Goal: Task Accomplishment & Management: Use online tool/utility

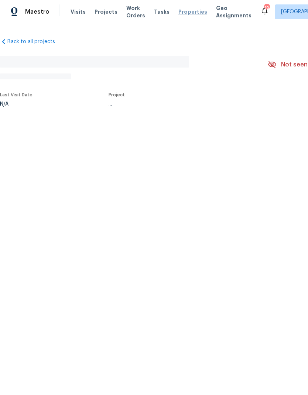
click at [186, 14] on span "Properties" at bounding box center [192, 11] width 29 height 7
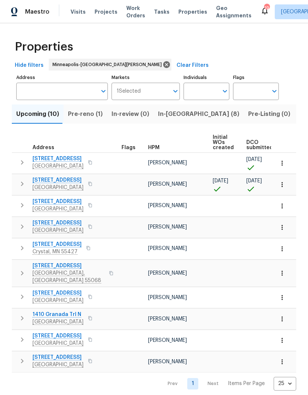
click at [90, 112] on span "Pre-reno (1)" at bounding box center [85, 114] width 35 height 10
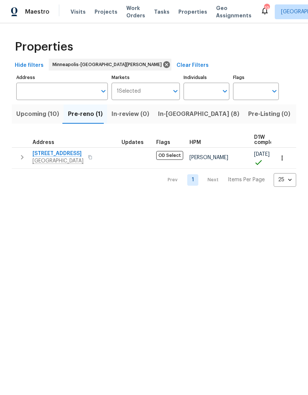
click at [40, 118] on span "Upcoming (10)" at bounding box center [37, 114] width 43 height 10
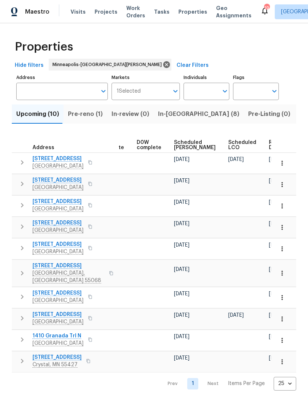
scroll to position [0, 185]
click at [269, 148] on span "Ready Date" at bounding box center [277, 145] width 16 height 10
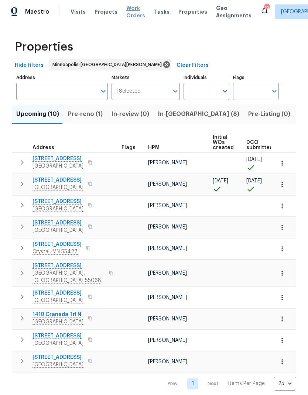
click at [133, 12] on span "Work Orders" at bounding box center [135, 11] width 19 height 15
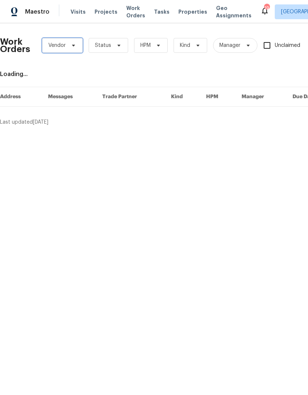
click at [70, 45] on icon at bounding box center [73, 45] width 6 height 6
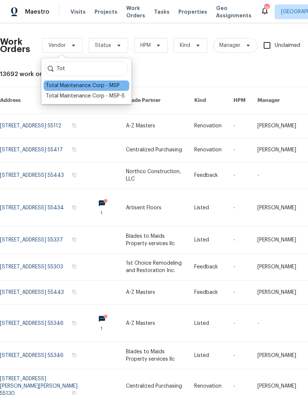
type input "Tot"
click at [94, 86] on div "Total Maintenance Corp - MSP" at bounding box center [83, 85] width 74 height 7
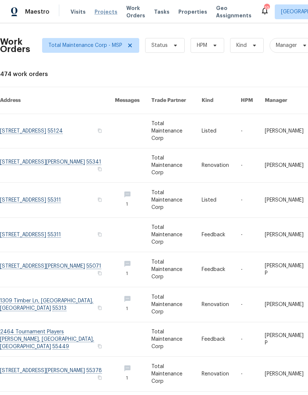
click at [100, 8] on span "Projects" at bounding box center [105, 11] width 23 height 7
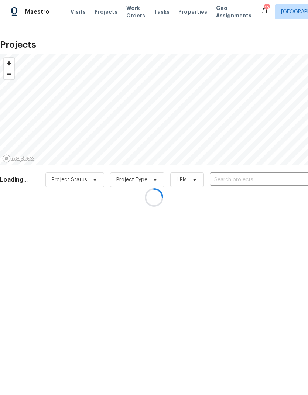
click at [237, 177] on div at bounding box center [154, 197] width 308 height 395
click at [237, 180] on div at bounding box center [154, 197] width 308 height 395
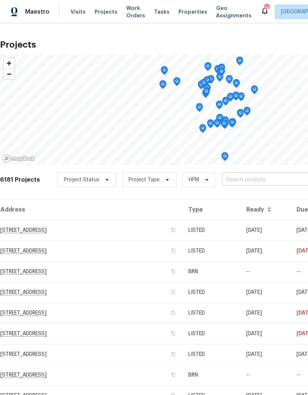
click at [251, 185] on input "text" at bounding box center [264, 179] width 84 height 11
type input "137 ph"
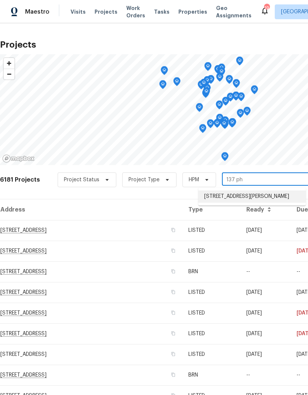
click at [236, 199] on li "137 Pheasant Ridge Dr, Montrose, MN 55363" at bounding box center [251, 196] width 107 height 12
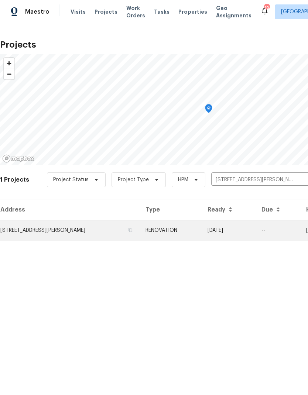
click at [63, 229] on td "137 Pheasant Ridge Dr, Montrose, MN 55363" at bounding box center [69, 230] width 139 height 21
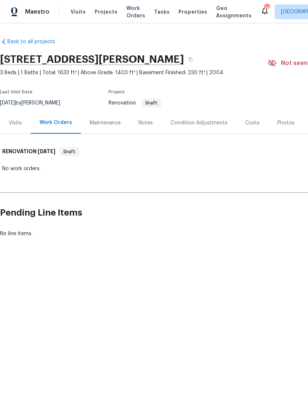
click at [200, 120] on div "Condition Adjustments" at bounding box center [198, 122] width 57 height 7
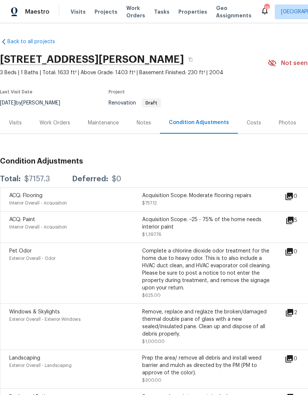
click at [153, 112] on div "Notes" at bounding box center [144, 123] width 32 height 22
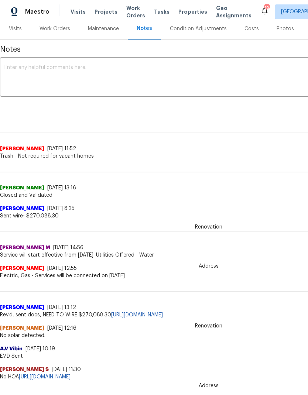
click at [196, 27] on div "Condition Adjustments" at bounding box center [198, 28] width 57 height 7
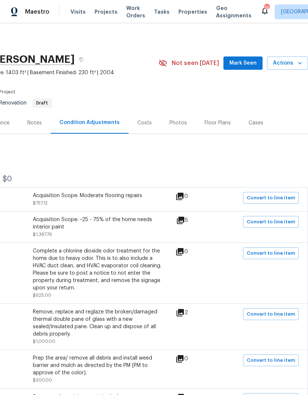
scroll to position [0, 109]
click at [211, 123] on div "Floor Plans" at bounding box center [217, 122] width 26 height 7
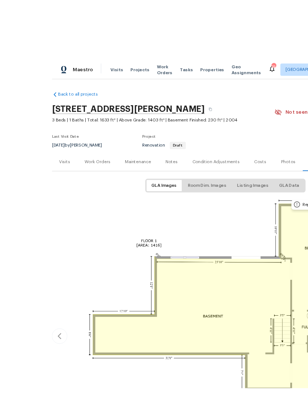
scroll to position [6, 0]
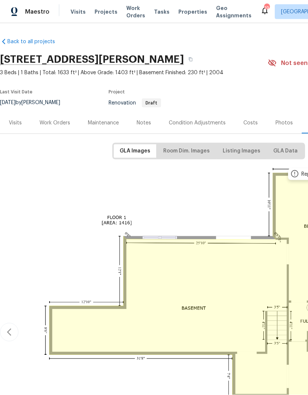
click at [193, 119] on div "Condition Adjustments" at bounding box center [197, 122] width 57 height 7
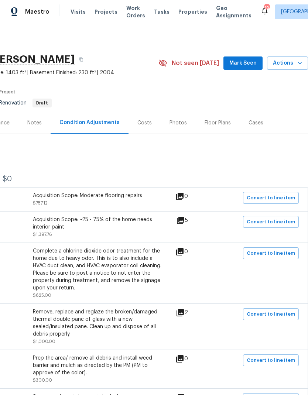
scroll to position [0, 109]
click at [139, 119] on div "Costs" at bounding box center [144, 122] width 14 height 7
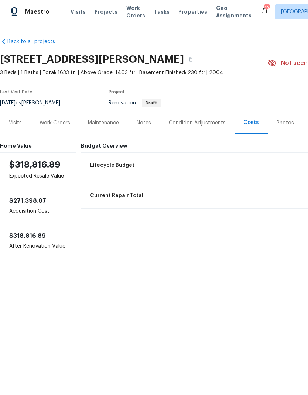
click at [188, 128] on div "Condition Adjustments" at bounding box center [197, 123] width 74 height 22
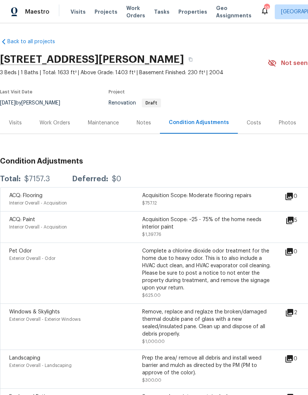
click at [14, 127] on div "Visits" at bounding box center [15, 123] width 31 height 22
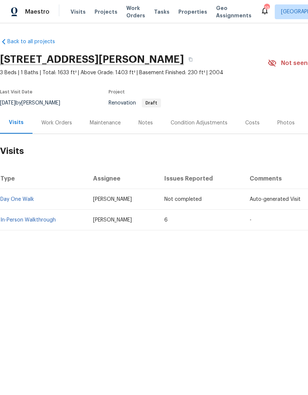
click at [184, 280] on html "Maestro Visits Projects Work Orders Tasks Properties Geo Assignments 19 Minneap…" at bounding box center [154, 140] width 308 height 280
click at [39, 219] on link "In-Person Walkthrough" at bounding box center [27, 219] width 55 height 5
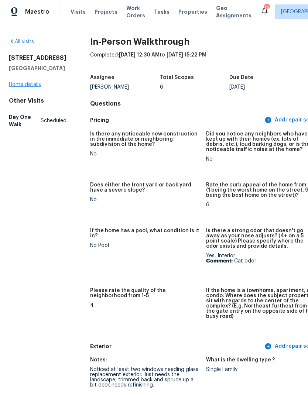
click at [29, 87] on link "Home details" at bounding box center [25, 84] width 32 height 5
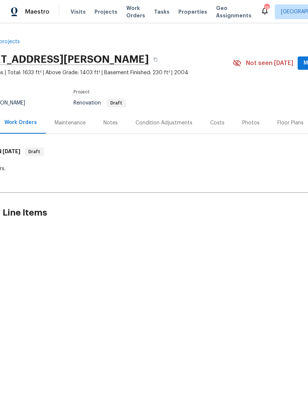
scroll to position [0, 41]
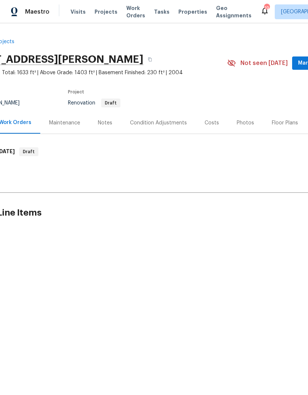
click at [278, 123] on div "Floor Plans" at bounding box center [284, 122] width 26 height 7
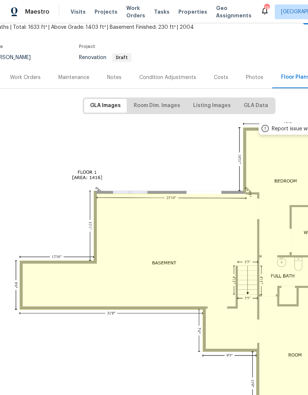
scroll to position [45, 29]
click at [164, 107] on span "Room Dim. Images" at bounding box center [157, 105] width 46 height 9
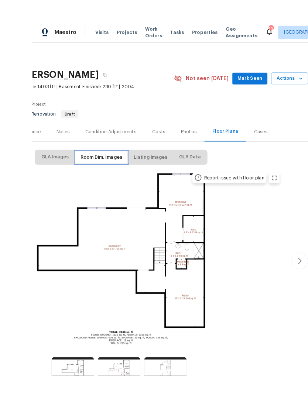
scroll to position [6, 0]
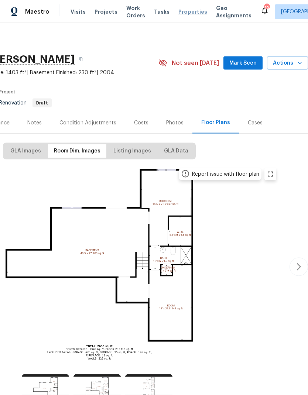
click at [186, 8] on span "Properties" at bounding box center [192, 11] width 29 height 7
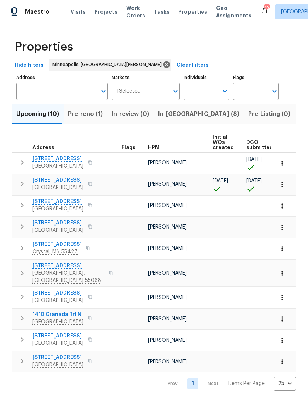
click at [81, 111] on span "Pre-reno (1)" at bounding box center [85, 114] width 35 height 10
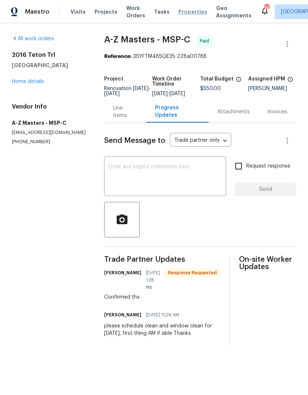
click at [178, 14] on span "Properties" at bounding box center [192, 11] width 29 height 7
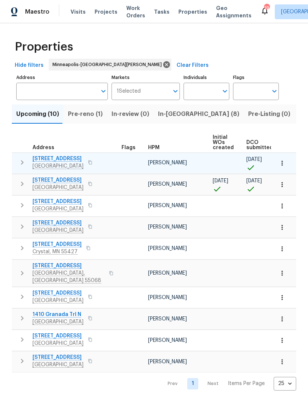
click at [59, 160] on span "137 Pheasant Ridge Dr" at bounding box center [57, 158] width 51 height 7
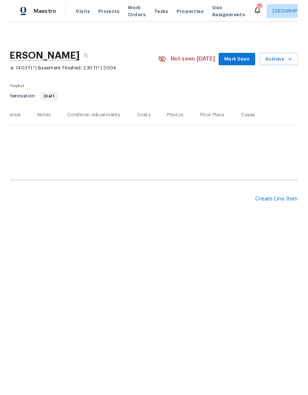
scroll to position [0, 109]
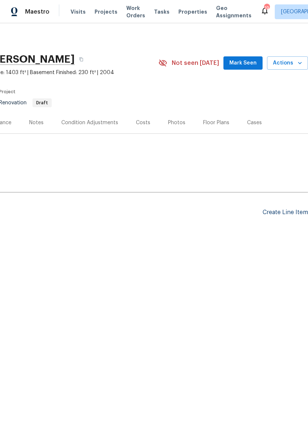
click at [275, 214] on div "Create Line Item" at bounding box center [284, 212] width 45 height 7
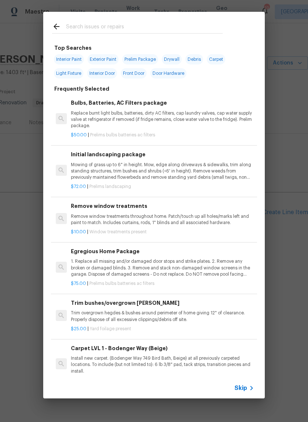
click at [130, 23] on input "text" at bounding box center [144, 27] width 156 height 11
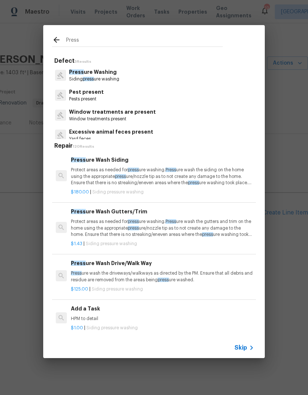
type input "Press"
click at [135, 74] on div "Press ure Washing Siding press ure washing" at bounding box center [154, 75] width 204 height 20
click at [102, 76] on p "Siding press ure washing" at bounding box center [94, 79] width 50 height 6
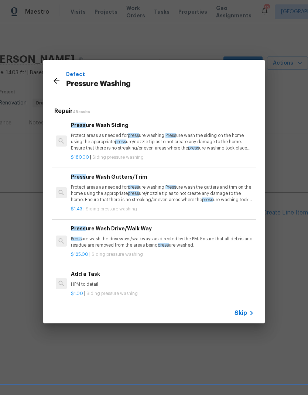
click at [167, 145] on p "Protect areas as needed for press ure washing. Press ure wash the siding on the…" at bounding box center [162, 141] width 183 height 19
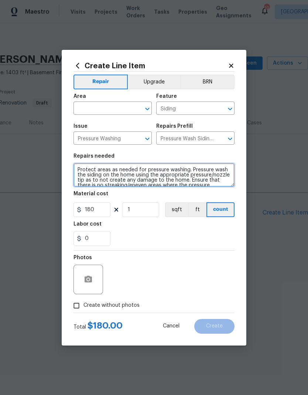
click at [78, 167] on textarea "Protect areas as needed for pressure washing. Pressure wash the siding on the h…" at bounding box center [153, 175] width 161 height 24
click at [81, 168] on textarea "Protect areas as needed for pressure washing. Pressure wash the siding on the h…" at bounding box center [153, 175] width 161 height 24
type textarea "Pressure wash siding and deck Protect areas as needed for pressure washing. Pre…"
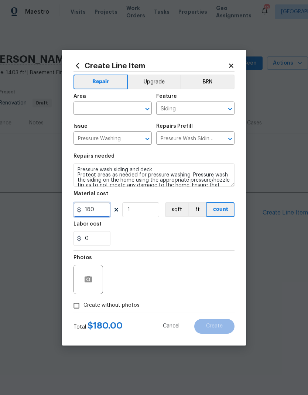
click at [103, 211] on input "180" at bounding box center [91, 209] width 37 height 15
click at [160, 229] on div "Labor cost" at bounding box center [153, 226] width 161 height 10
type input "350"
click at [101, 111] on input "text" at bounding box center [102, 108] width 58 height 11
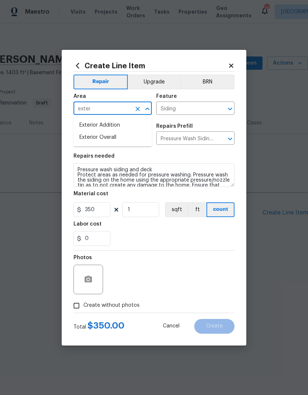
click at [112, 139] on li "Exterior Overall" at bounding box center [112, 137] width 78 height 12
type input "Exterior Overall"
click at [177, 232] on div "0" at bounding box center [153, 238] width 161 height 15
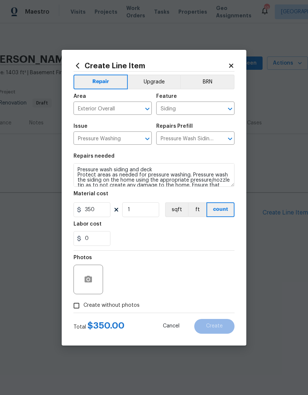
click at [80, 302] on input "Create without photos" at bounding box center [76, 305] width 14 height 14
checkbox input "true"
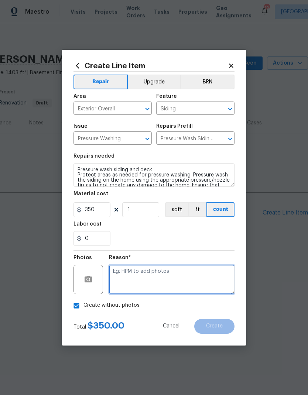
click at [166, 272] on textarea at bounding box center [171, 279] width 125 height 30
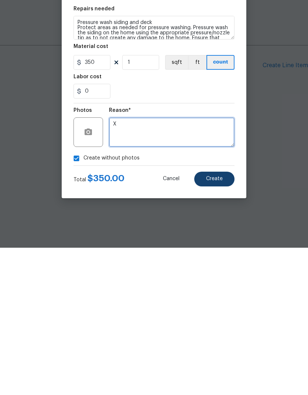
type textarea "X"
click at [219, 323] on span "Create" at bounding box center [214, 326] width 17 height 6
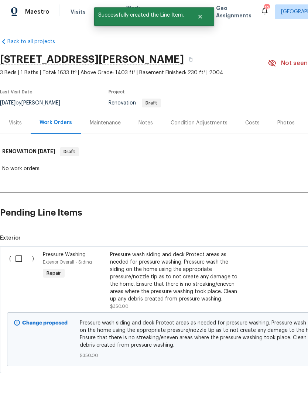
scroll to position [0, 0]
click at [18, 251] on input "checkbox" at bounding box center [21, 258] width 21 height 15
checkbox input "true"
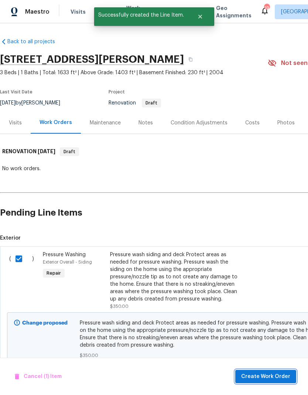
click at [280, 373] on span "Create Work Order" at bounding box center [265, 376] width 49 height 9
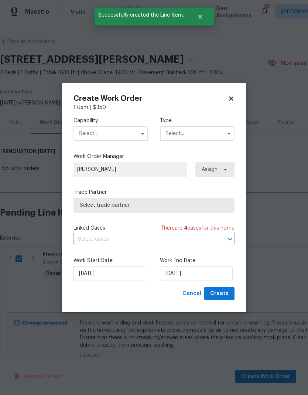
click at [121, 133] on input "text" at bounding box center [110, 133] width 74 height 15
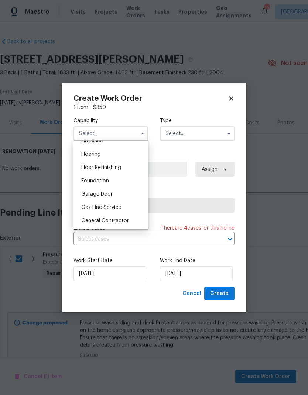
scroll to position [281, 0]
click at [122, 221] on span "General Contractor" at bounding box center [105, 220] width 48 height 5
type input "General Contractor"
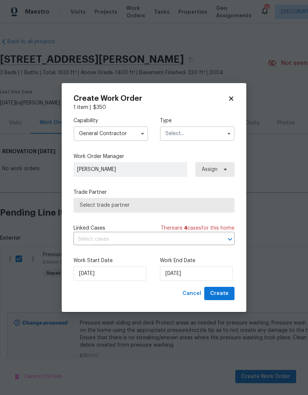
click at [191, 131] on input "text" at bounding box center [197, 133] width 74 height 15
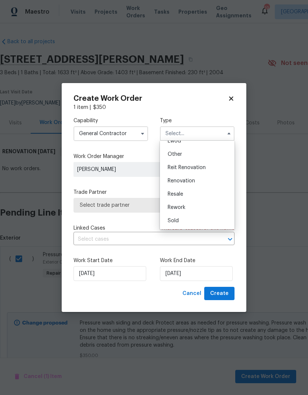
scroll to position [88, 0]
click at [190, 179] on span "Renovation" at bounding box center [180, 180] width 27 height 5
type input "Renovation"
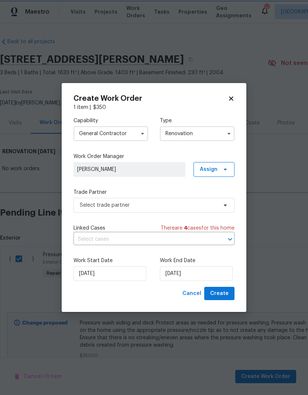
scroll to position [0, 0]
click at [192, 274] on input "9/16/2025" at bounding box center [196, 273] width 73 height 15
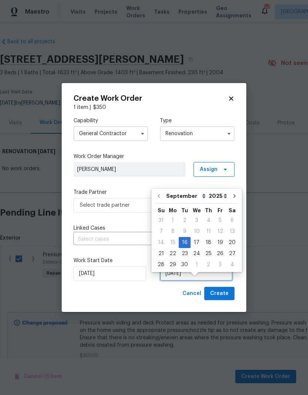
scroll to position [14, 0]
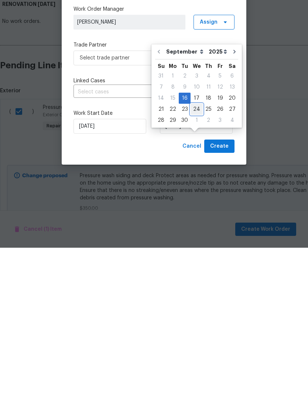
click at [196, 251] on div "24" at bounding box center [196, 256] width 12 height 10
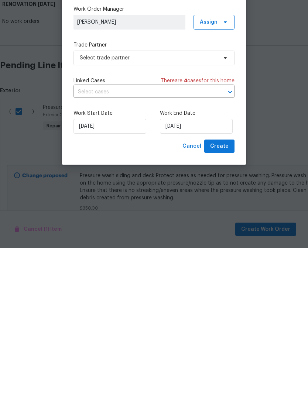
type input "9/24/2025"
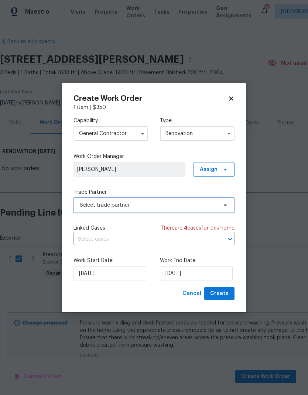
click at [154, 204] on span "Select trade partner" at bounding box center [149, 204] width 138 height 7
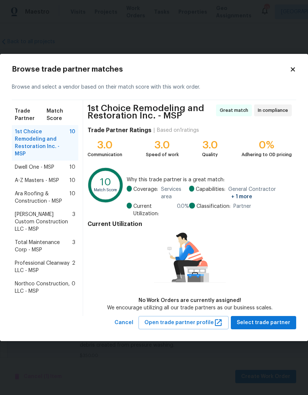
click at [43, 239] on span "Total Maintenance Corp - MSP" at bounding box center [44, 246] width 58 height 15
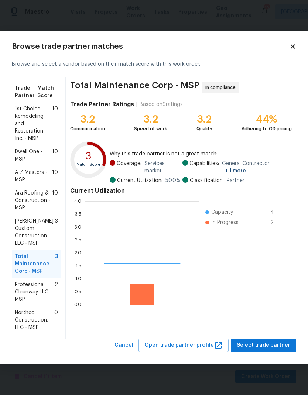
scroll to position [103, 114]
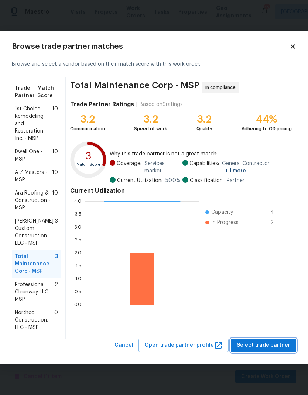
click at [270, 343] on span "Select trade partner" at bounding box center [262, 344] width 53 height 9
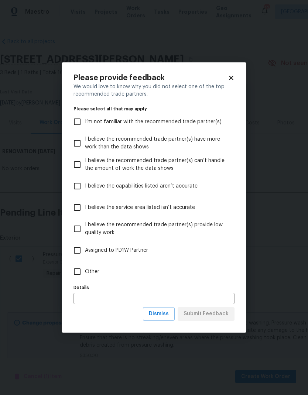
click at [81, 270] on input "Other" at bounding box center [76, 271] width 15 height 15
checkbox input "true"
click at [212, 314] on span "Submit Feedback" at bounding box center [205, 313] width 45 height 9
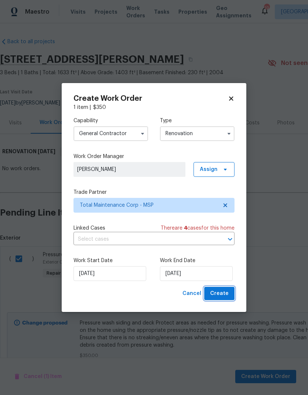
click at [222, 295] on span "Create" at bounding box center [219, 293] width 18 height 9
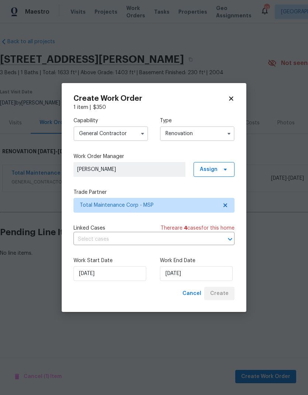
scroll to position [0, 0]
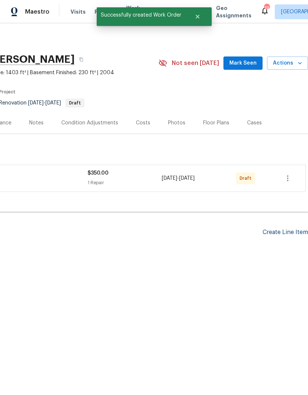
click at [285, 235] on div "Create Line Item" at bounding box center [284, 232] width 45 height 7
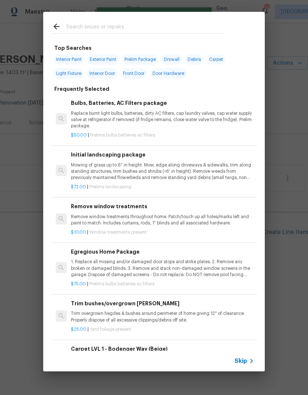
scroll to position [0, 109]
click at [118, 25] on input "text" at bounding box center [144, 27] width 156 height 11
type input "Clean"
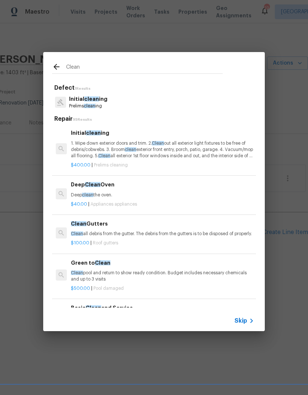
click at [126, 154] on p "1. Wipe down exterior doors and trim. 2. Clean out all exterior light fixtures …" at bounding box center [162, 149] width 183 height 19
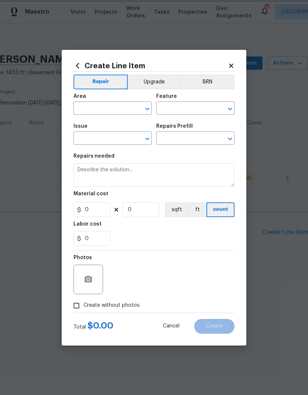
type input "Home Readiness Packages"
type input "Initial cleaning"
type input "Initial cleaning $400.00"
type textarea "1. Wipe down exterior doors and trim. 2. Clean out all exterior light fixtures …"
type input "400"
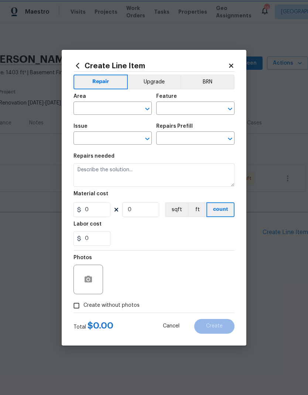
type input "1"
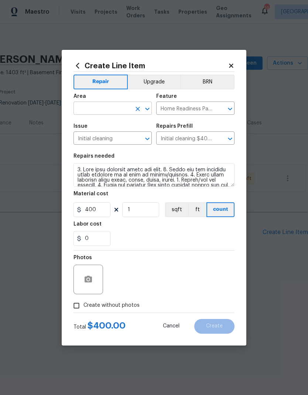
click at [108, 107] on input "text" at bounding box center [102, 108] width 58 height 11
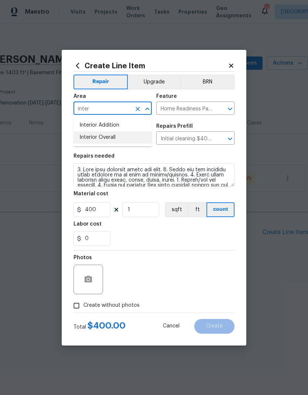
click at [117, 138] on li "Interior Overall" at bounding box center [112, 137] width 78 height 12
type input "Interior Overall"
click at [103, 208] on input "400" at bounding box center [91, 209] width 37 height 15
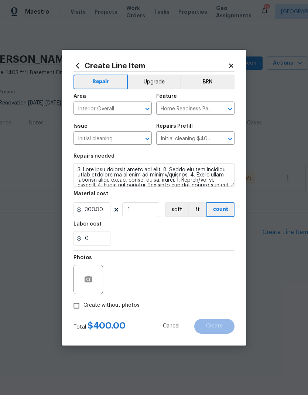
click at [172, 223] on div "Labor cost" at bounding box center [153, 226] width 161 height 10
type input "300"
click at [114, 305] on span "Create without photos" at bounding box center [111, 305] width 56 height 8
click at [83, 305] on input "Create without photos" at bounding box center [76, 305] width 14 height 14
checkbox input "true"
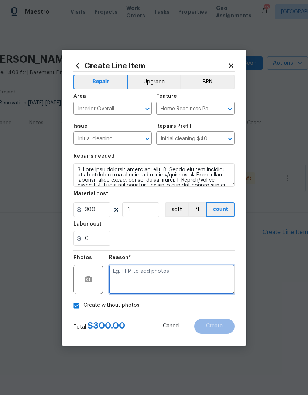
click at [159, 273] on textarea at bounding box center [171, 279] width 125 height 30
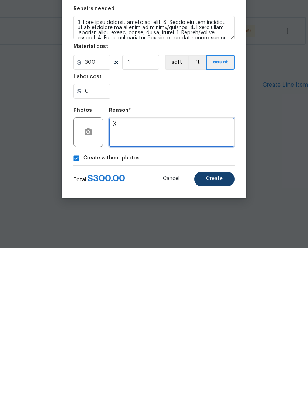
type textarea "X"
click at [221, 323] on span "Create" at bounding box center [214, 326] width 17 height 6
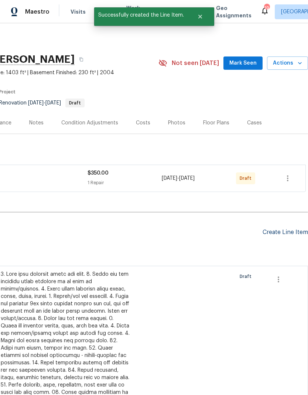
click at [283, 235] on div "Create Line Item" at bounding box center [284, 232] width 45 height 7
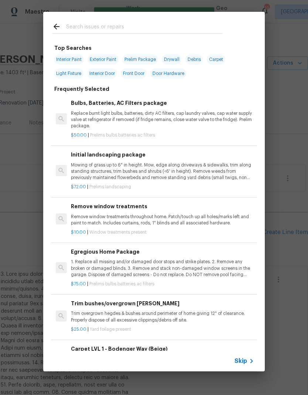
click at [124, 27] on input "text" at bounding box center [144, 27] width 156 height 11
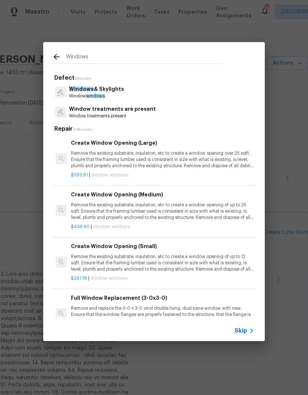
type input "Windows"
click at [143, 94] on div "Windows & Skylights Window windows" at bounding box center [154, 92] width 204 height 20
click at [129, 94] on div "Windows & Skylights Window windows" at bounding box center [154, 92] width 204 height 20
click at [103, 91] on p "Windows & Skylights" at bounding box center [96, 89] width 55 height 8
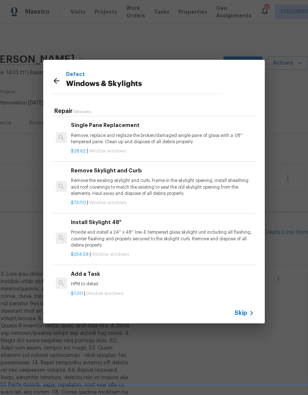
scroll to position [452, 0]
click at [87, 281] on p "HPM to detail" at bounding box center [162, 284] width 183 height 6
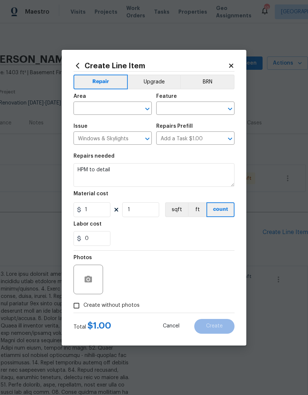
click at [111, 277] on div "Photos" at bounding box center [153, 274] width 161 height 48
click at [121, 177] on textarea "HPM to detail" at bounding box center [153, 175] width 161 height 24
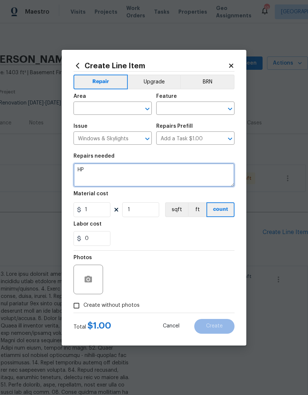
type textarea "H"
type textarea "Deep, clean all windows store all screens"
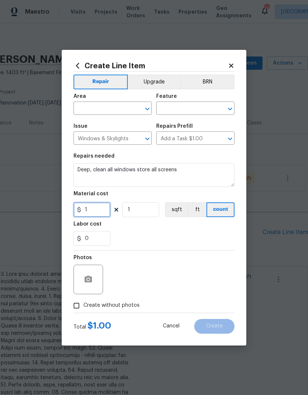
click at [106, 208] on input "1" at bounding box center [91, 209] width 37 height 15
click at [143, 228] on div "Labor cost" at bounding box center [153, 226] width 161 height 10
click at [94, 212] on input "350" at bounding box center [91, 209] width 37 height 15
click at [151, 232] on div "0" at bounding box center [153, 238] width 161 height 15
type input "250"
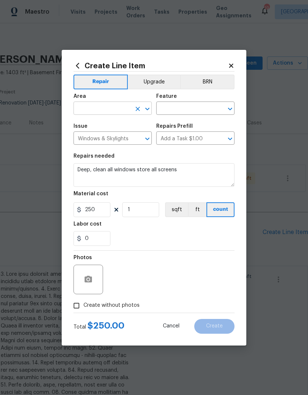
click at [115, 103] on input "text" at bounding box center [102, 108] width 58 height 11
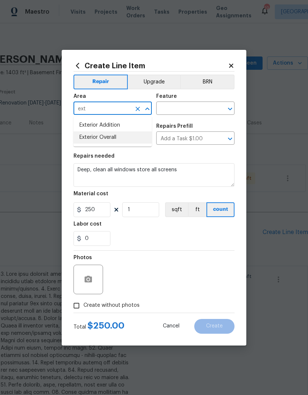
click at [119, 137] on li "Exterior Overall" at bounding box center [112, 137] width 78 height 12
type input "Exterior Overall"
click at [175, 237] on div "0" at bounding box center [153, 238] width 161 height 15
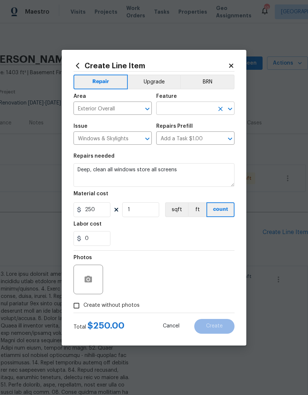
click at [186, 112] on input "text" at bounding box center [185, 108] width 58 height 11
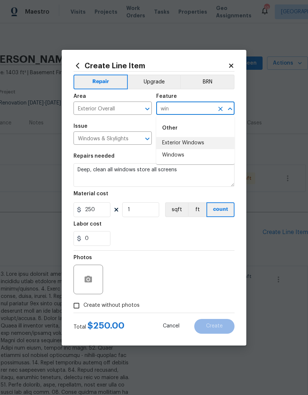
click at [198, 146] on li "Exterior Windows" at bounding box center [195, 143] width 78 height 12
type input "Exterior Windows"
click at [167, 226] on div "Labor cost" at bounding box center [153, 226] width 161 height 10
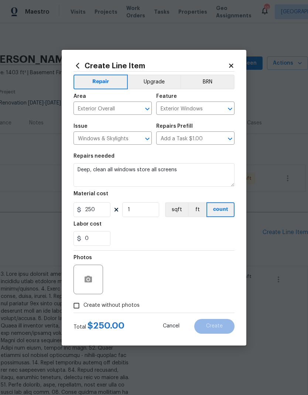
click at [115, 303] on span "Create without photos" at bounding box center [111, 305] width 56 height 8
click at [83, 303] on input "Create without photos" at bounding box center [76, 305] width 14 height 14
checkbox input "true"
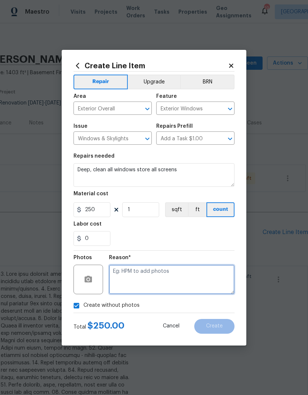
click at [159, 271] on textarea at bounding box center [171, 279] width 125 height 30
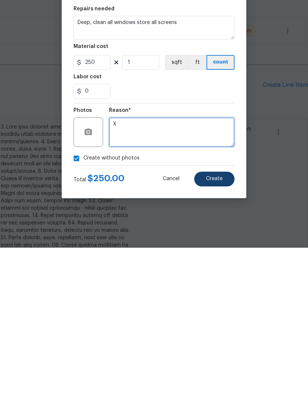
type textarea "X"
click at [216, 323] on span "Create" at bounding box center [214, 326] width 17 height 6
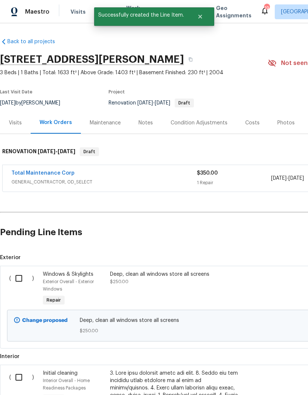
scroll to position [0, 0]
click at [21, 270] on input "checkbox" at bounding box center [21, 277] width 21 height 15
checkbox input "true"
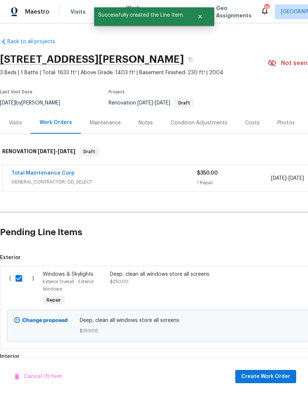
click at [20, 369] on input "checkbox" at bounding box center [21, 376] width 21 height 15
checkbox input "true"
click at [268, 382] on button "Create Work Order" at bounding box center [265, 377] width 61 height 14
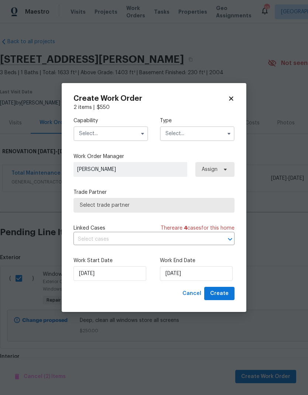
click at [118, 128] on input "text" at bounding box center [110, 133] width 74 height 15
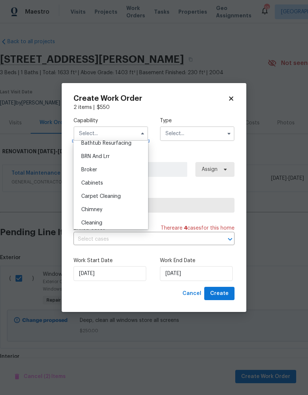
scroll to position [37, 0]
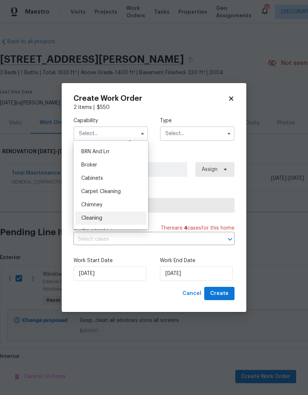
click at [111, 220] on div "Cleaning" at bounding box center [110, 217] width 71 height 13
type input "Cleaning"
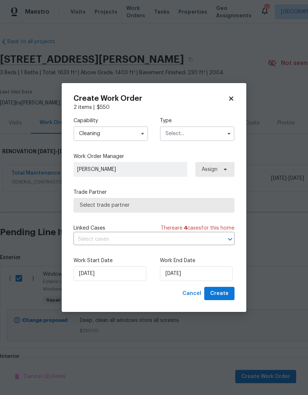
click at [189, 130] on input "text" at bounding box center [197, 133] width 74 height 15
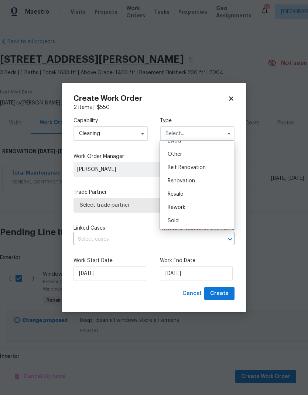
scroll to position [88, 0]
click at [186, 182] on span "Renovation" at bounding box center [180, 180] width 27 height 5
type input "Renovation"
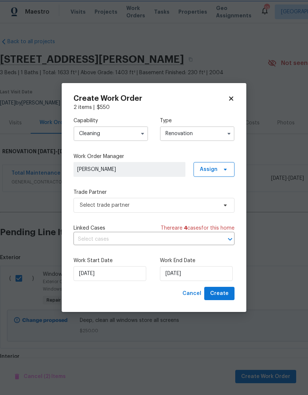
scroll to position [0, 0]
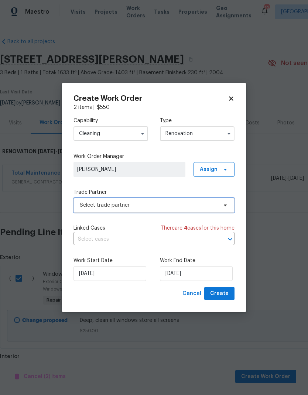
click at [176, 206] on span "Select trade partner" at bounding box center [149, 204] width 138 height 7
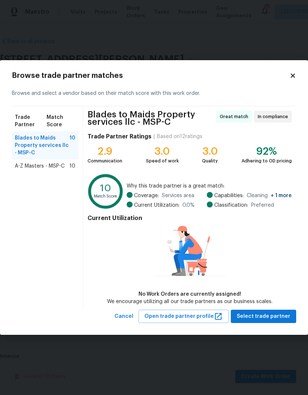
click at [46, 165] on span "A-Z Masters - MSP-C" at bounding box center [40, 165] width 50 height 7
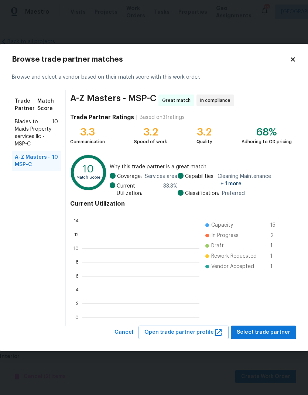
scroll to position [103, 117]
click at [274, 287] on ul "Capacity 15 In Progress 2 Draft 1 Rework Requested 1 Vendor Accepted 1" at bounding box center [243, 265] width 89 height 103
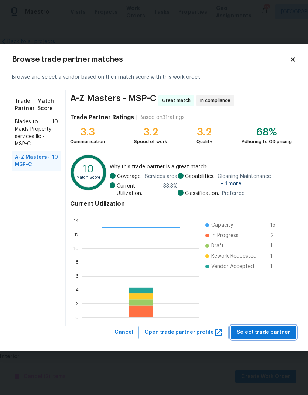
click at [268, 328] on span "Select trade partner" at bounding box center [262, 331] width 53 height 9
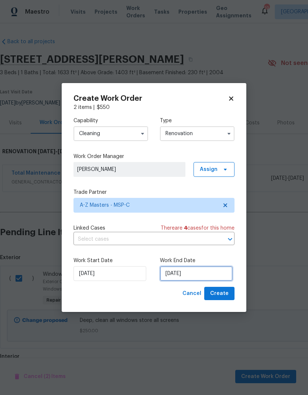
click at [202, 268] on input "9/16/2025" at bounding box center [196, 273] width 73 height 15
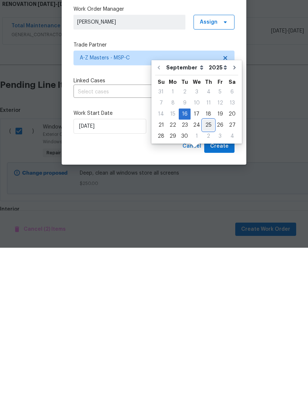
click at [210, 267] on div "25" at bounding box center [207, 272] width 11 height 10
type input "9/25/2025"
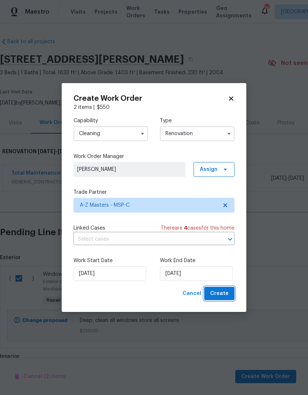
click at [223, 291] on span "Create" at bounding box center [219, 293] width 18 height 9
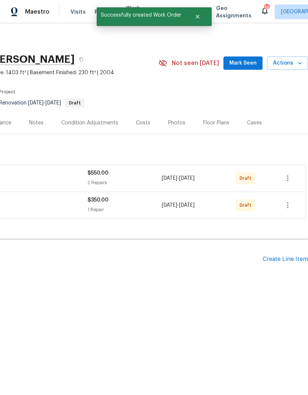
scroll to position [0, 109]
click at [291, 261] on div "Create Line Item" at bounding box center [284, 259] width 45 height 7
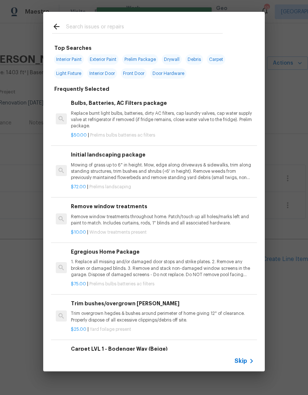
click at [128, 21] on div at bounding box center [137, 26] width 188 height 29
click at [100, 27] on input "text" at bounding box center [144, 27] width 156 height 11
type input "Land"
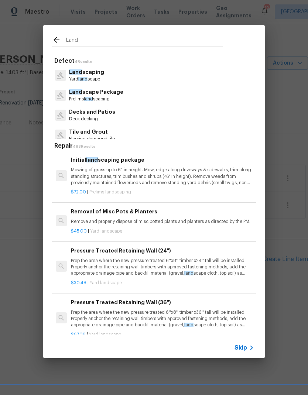
click at [143, 179] on p "Mowing of grass up to 6" in height. Mow, edge along driveways & sidewalks, trim…" at bounding box center [162, 176] width 183 height 19
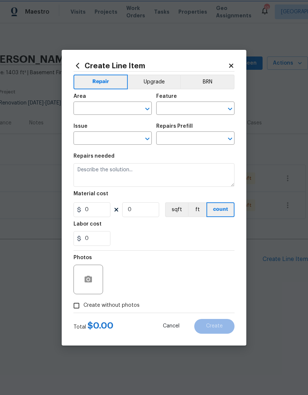
type input "Home Readiness Packages"
type input "Landscape Package"
type input "Initial landscaping package $72.00"
type textarea "Mowing of grass up to 6" in height. Mow, edge along driveways & sidewalks, trim…"
type input "72"
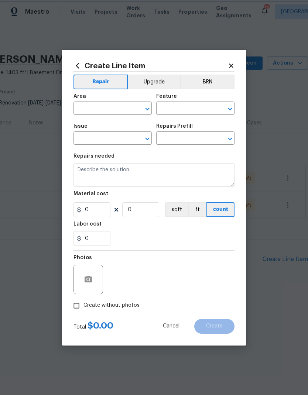
type input "1"
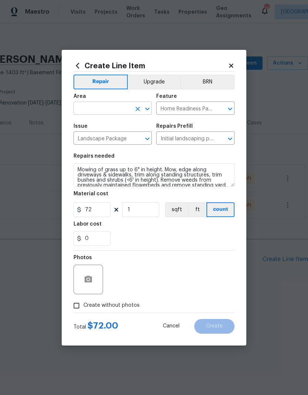
click at [104, 110] on input "text" at bounding box center [102, 108] width 58 height 11
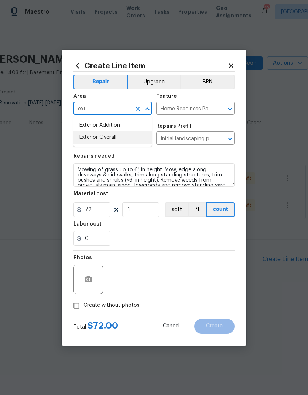
click at [113, 139] on li "Exterior Overall" at bounding box center [112, 137] width 78 height 12
type input "Exterior Overall"
click at [163, 232] on div "0" at bounding box center [153, 238] width 161 height 15
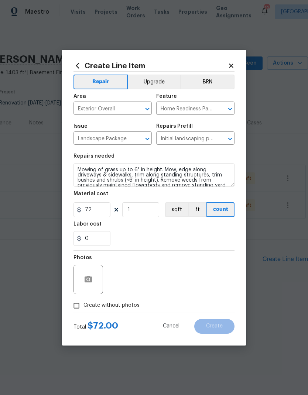
click at [77, 305] on input "Create without photos" at bounding box center [76, 305] width 14 height 14
checkbox input "true"
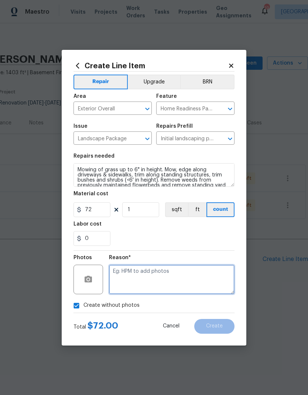
click at [159, 278] on textarea at bounding box center [171, 279] width 125 height 30
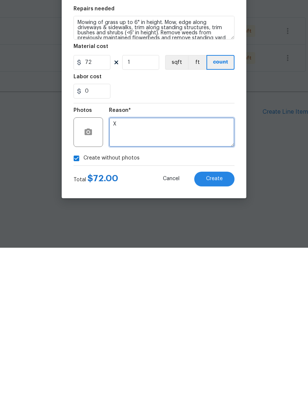
type textarea "X"
click at [157, 298] on div "Create without photos" at bounding box center [153, 305] width 161 height 14
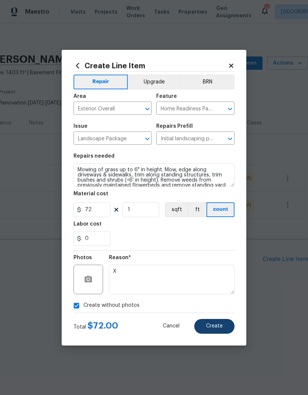
click at [222, 327] on span "Create" at bounding box center [214, 326] width 17 height 6
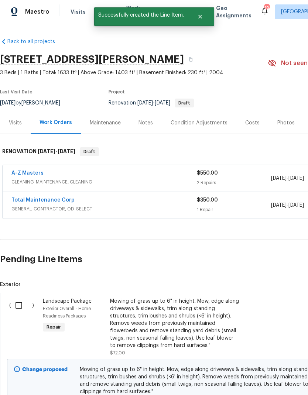
scroll to position [0, 0]
click at [18, 305] on input "checkbox" at bounding box center [21, 304] width 21 height 15
checkbox input "true"
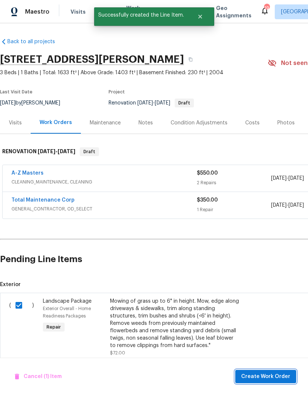
click at [282, 376] on span "Create Work Order" at bounding box center [265, 376] width 49 height 9
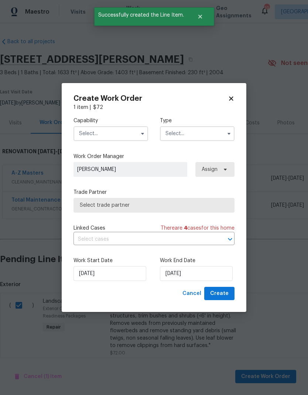
click at [118, 134] on input "text" at bounding box center [110, 133] width 74 height 15
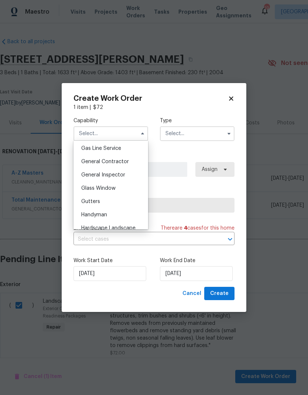
scroll to position [356, 0]
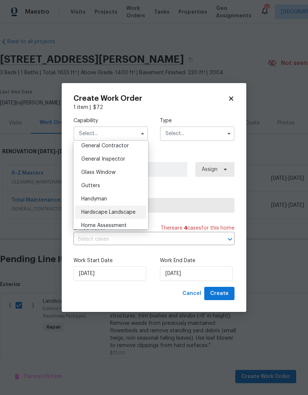
click at [121, 214] on span "Hardscape Landscape" at bounding box center [108, 211] width 54 height 5
type input "Hardscape Landscape"
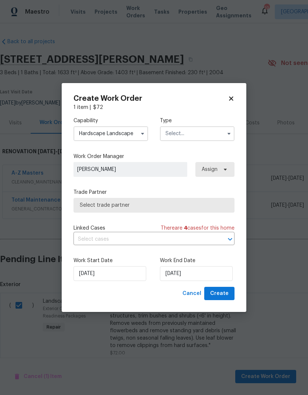
click at [200, 138] on input "text" at bounding box center [197, 133] width 74 height 15
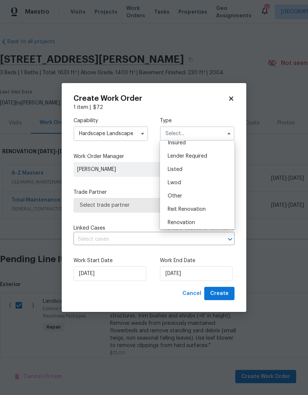
scroll to position [69, 0]
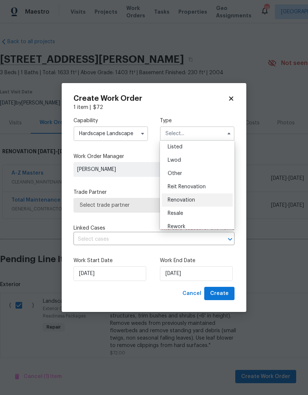
click at [190, 199] on span "Renovation" at bounding box center [180, 199] width 27 height 5
type input "Renovation"
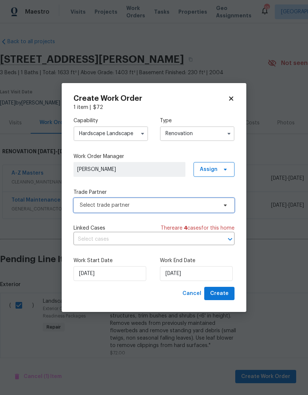
click at [155, 207] on span "Select trade partner" at bounding box center [149, 204] width 138 height 7
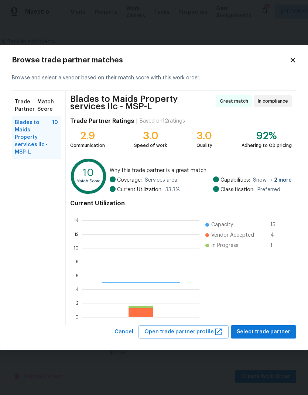
scroll to position [103, 117]
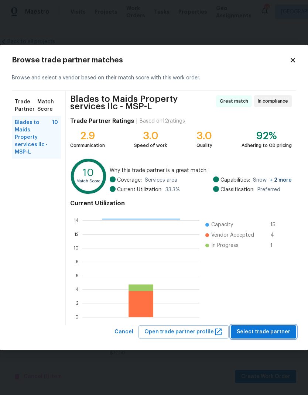
click at [275, 332] on span "Select trade partner" at bounding box center [262, 331] width 53 height 9
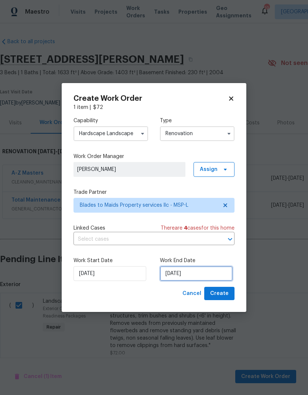
click at [189, 275] on input "9/16/2025" at bounding box center [196, 273] width 73 height 15
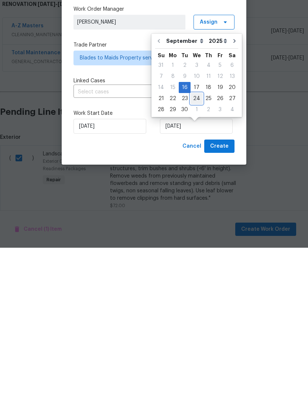
click at [190, 240] on div "24" at bounding box center [196, 245] width 12 height 10
type input "9/24/2025"
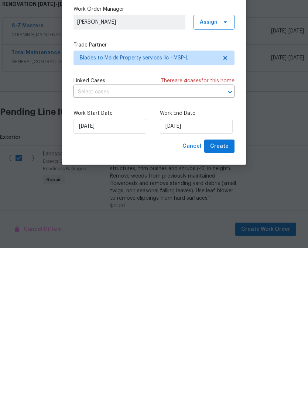
scroll to position [30, 0]
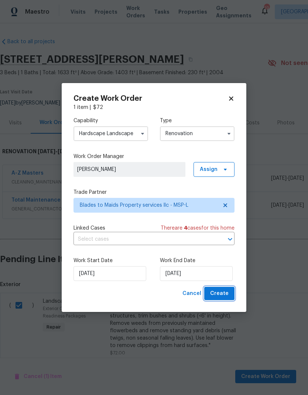
click at [221, 294] on span "Create" at bounding box center [219, 293] width 18 height 9
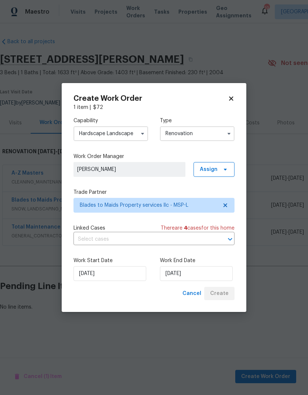
scroll to position [0, 0]
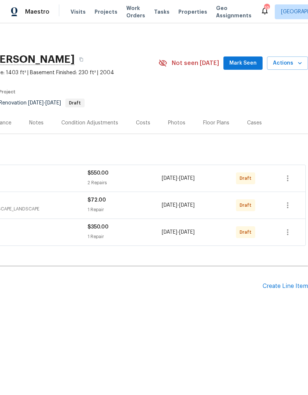
scroll to position [0, 109]
click at [289, 287] on div "Create Line Item" at bounding box center [284, 285] width 45 height 7
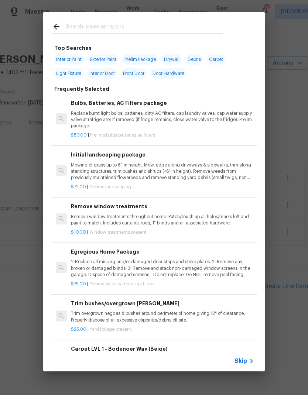
click at [125, 23] on input "text" at bounding box center [144, 27] width 156 height 11
type input "Carpet"
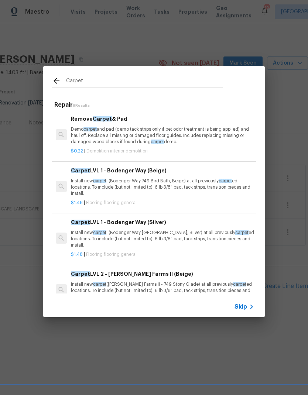
click at [131, 187] on p "Install new carpet . (Bodenger Way 749 Bird Bath, Beige) at all previously carp…" at bounding box center [162, 187] width 183 height 19
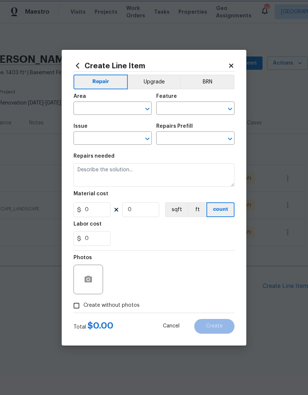
type input "Overall Flooring"
type input "Flooring General"
type input "Carpet LVL 1 - Bodenger Way (Beige) $1.48"
type textarea "Install new carpet. (Bodenger Way 749 Bird Bath, Beige) at all previously carpe…"
type input "1.48"
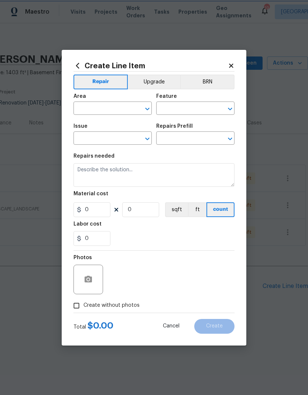
type input "1"
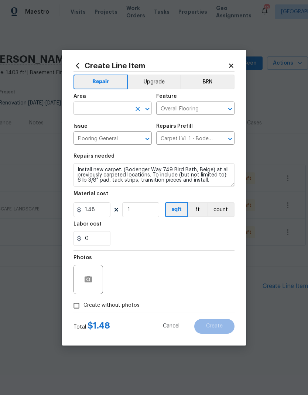
click at [103, 110] on input "text" at bounding box center [102, 108] width 58 height 11
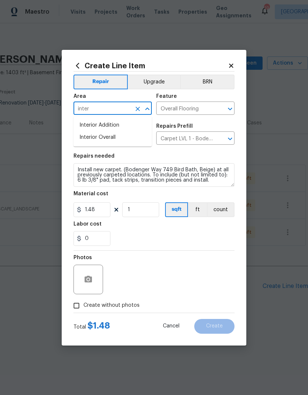
click at [126, 139] on li "Interior Overall" at bounding box center [112, 137] width 78 height 12
type input "Interior Overall"
click at [175, 230] on div "Labor cost" at bounding box center [153, 226] width 161 height 10
click at [80, 306] on input "Create without photos" at bounding box center [76, 305] width 14 height 14
checkbox input "true"
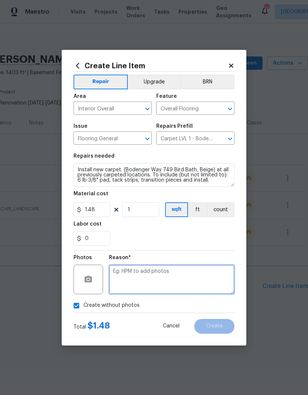
click at [171, 276] on textarea at bounding box center [171, 279] width 125 height 30
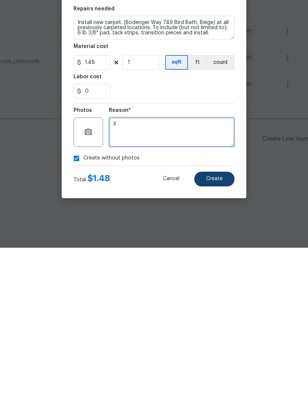
type textarea "X"
click at [217, 319] on button "Create" at bounding box center [214, 326] width 40 height 15
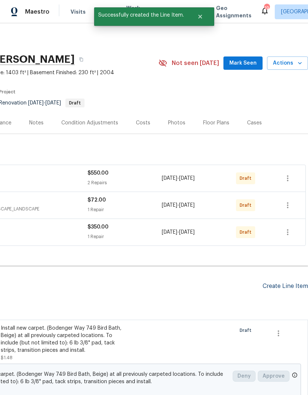
click at [285, 285] on div "Create Line Item" at bounding box center [284, 285] width 45 height 7
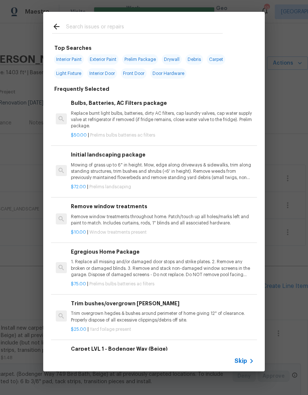
click at [133, 19] on div at bounding box center [137, 26] width 188 height 29
click at [86, 26] on input "text" at bounding box center [144, 27] width 156 height 11
type input "Lvp"
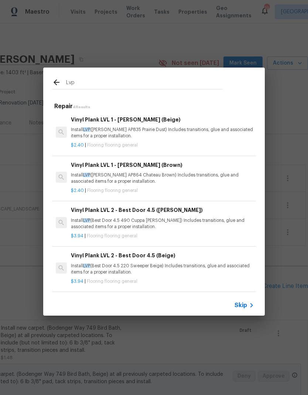
scroll to position [1, 0]
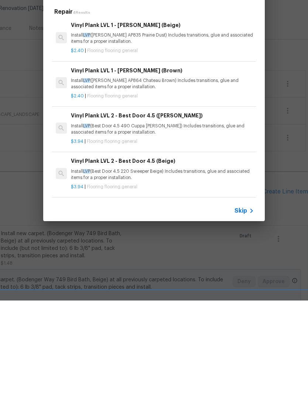
click at [132, 263] on p "Install LVP (Best Door 4.5 220 Sweeper Beige) Includes transitions, glue and as…" at bounding box center [162, 269] width 183 height 13
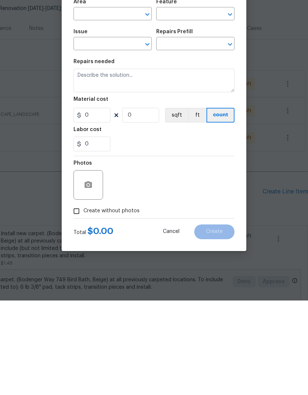
type input "Overall Flooring"
type input "Flooring General"
type textarea "Install LVP (Best Door 4.5 220 Sweeper Beige) Includes transitions, glue and as…"
type input "1"
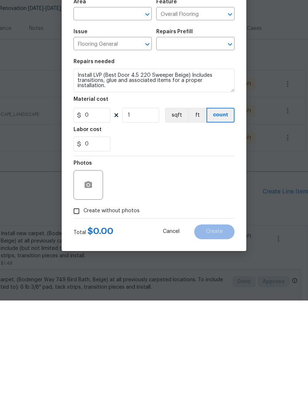
type input "Vinyl Plank LVL 2 - Best Door 4.5 (Beige) $3.94"
type input "3.94"
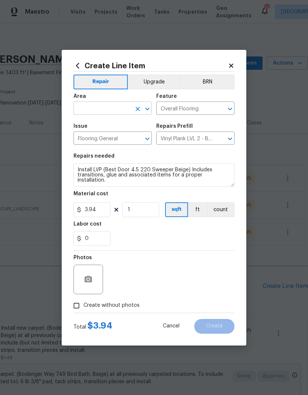
click at [107, 111] on input "text" at bounding box center [102, 108] width 58 height 11
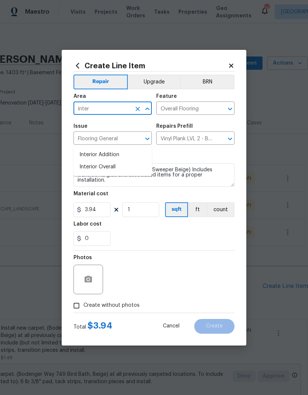
click at [116, 161] on li "Interior Overall" at bounding box center [112, 167] width 78 height 12
type input "Interior Overall"
click at [209, 236] on div "0" at bounding box center [153, 238] width 161 height 15
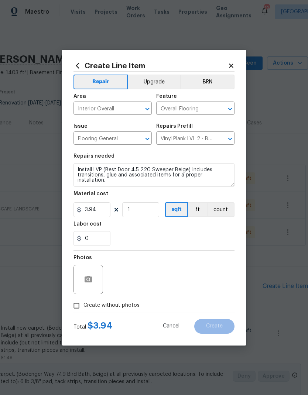
click at [77, 306] on input "Create without photos" at bounding box center [76, 305] width 14 height 14
checkbox input "true"
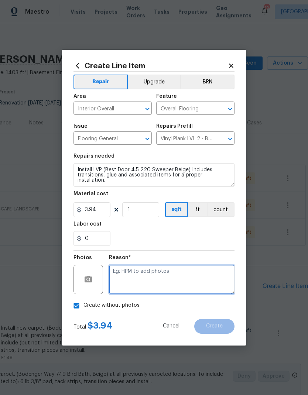
click at [152, 284] on textarea at bounding box center [171, 279] width 125 height 30
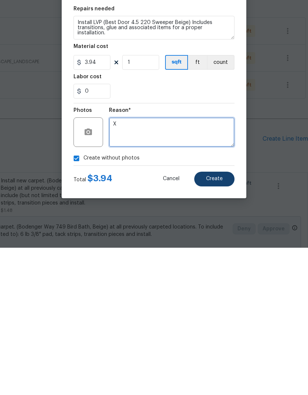
type textarea "X"
click at [222, 323] on span "Create" at bounding box center [214, 326] width 17 height 6
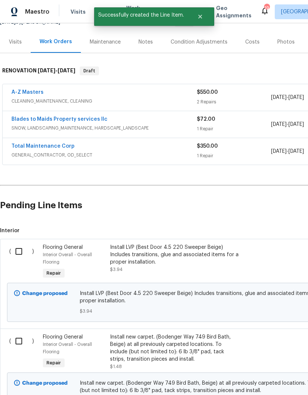
scroll to position [83, 0]
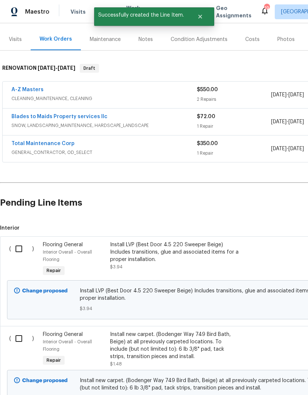
click at [24, 241] on input "checkbox" at bounding box center [21, 248] width 21 height 15
checkbox input "true"
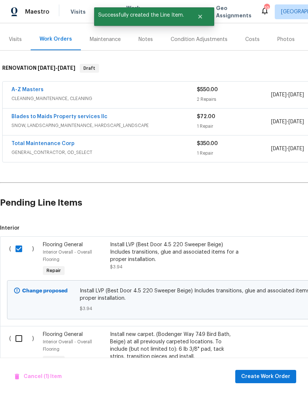
click at [19, 330] on input "checkbox" at bounding box center [21, 337] width 21 height 15
checkbox input "true"
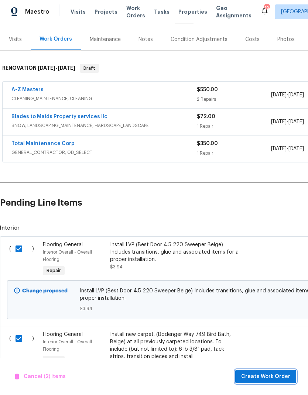
click at [270, 375] on span "Create Work Order" at bounding box center [265, 376] width 49 height 9
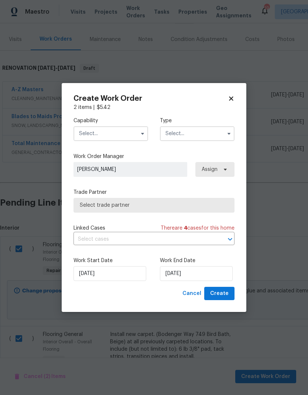
click at [116, 137] on input "text" at bounding box center [110, 133] width 74 height 15
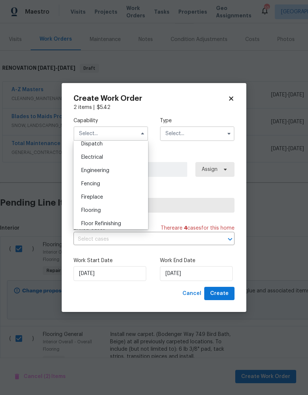
scroll to position [227, 0]
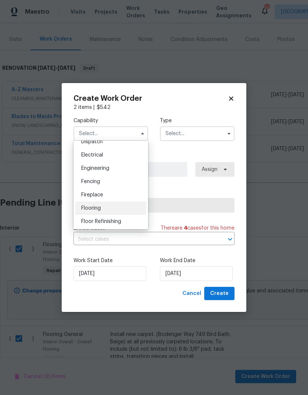
click at [110, 209] on div "Flooring" at bounding box center [110, 207] width 71 height 13
type input "Flooring"
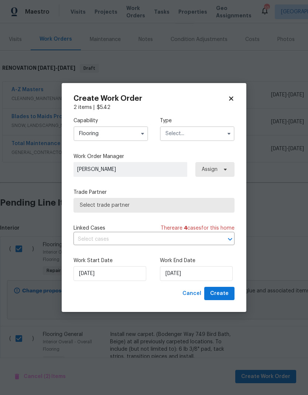
click at [197, 131] on input "text" at bounding box center [197, 133] width 74 height 15
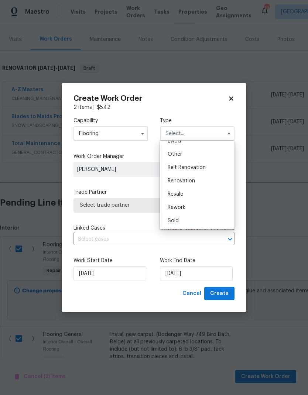
scroll to position [88, 0]
click at [193, 180] on span "Renovation" at bounding box center [180, 180] width 27 height 5
type input "Renovation"
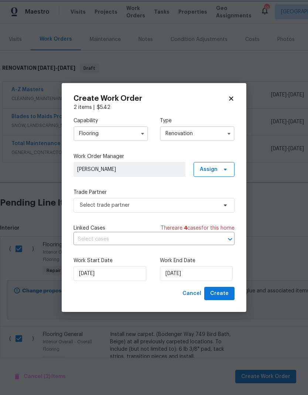
scroll to position [0, 0]
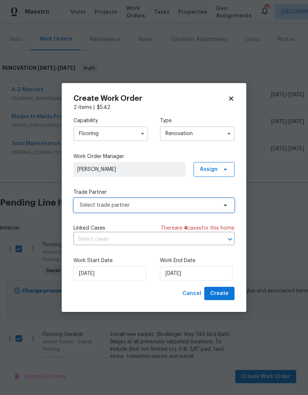
click at [152, 203] on span "Select trade partner" at bounding box center [149, 204] width 138 height 7
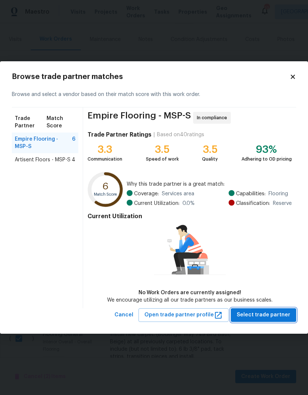
click at [279, 312] on span "Select trade partner" at bounding box center [262, 314] width 53 height 9
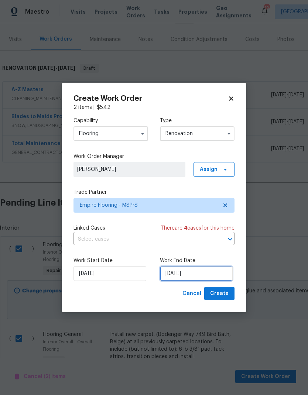
click at [205, 271] on input "9/16/2025" at bounding box center [196, 273] width 73 height 15
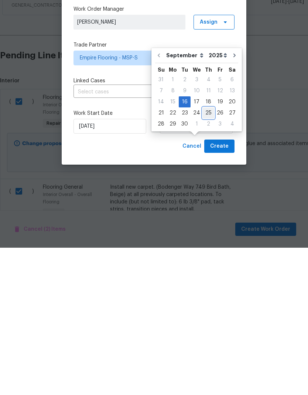
click at [209, 255] on div "25" at bounding box center [207, 260] width 11 height 10
type input "9/25/2025"
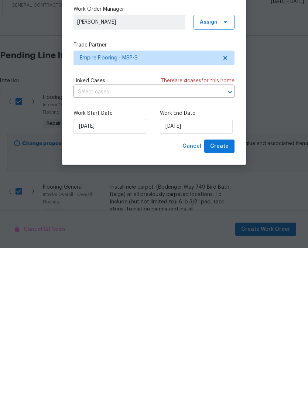
scroll to position [30, 0]
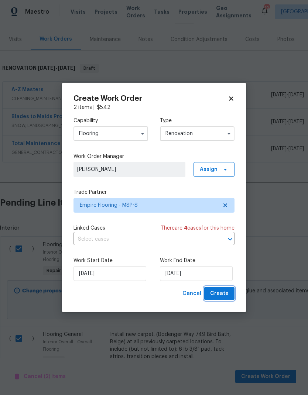
click at [219, 295] on span "Create" at bounding box center [219, 293] width 18 height 9
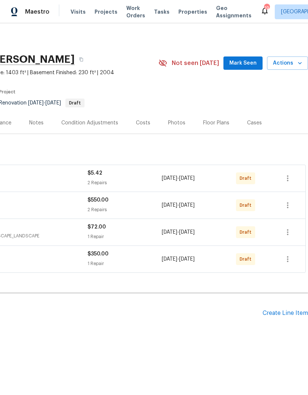
scroll to position [0, 109]
click at [213, 122] on div "Floor Plans" at bounding box center [216, 122] width 26 height 7
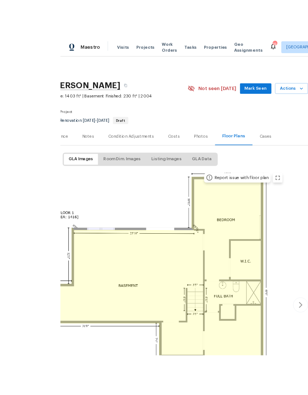
scroll to position [23, 0]
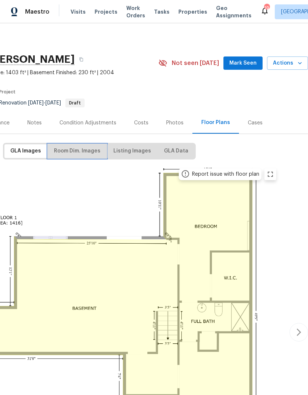
click at [87, 146] on span "Room Dim. Images" at bounding box center [77, 150] width 46 height 9
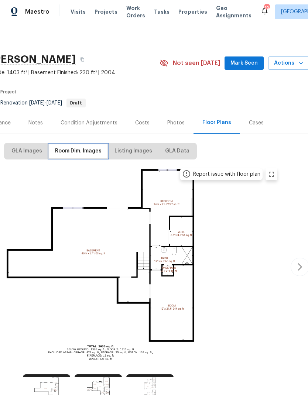
scroll to position [0, 0]
click at [299, 264] on icon "button" at bounding box center [299, 266] width 4 height 7
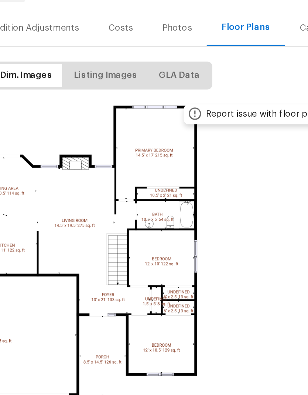
scroll to position [29, 109]
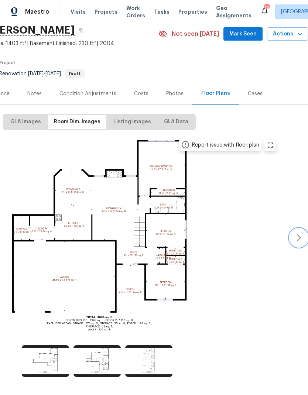
click at [298, 237] on icon "button" at bounding box center [298, 237] width 9 height 9
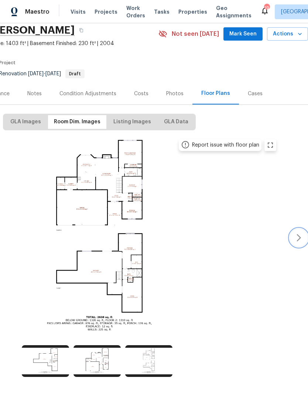
click at [296, 239] on icon "button" at bounding box center [298, 237] width 9 height 9
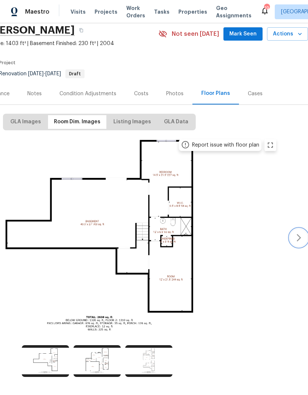
click at [298, 237] on icon "button" at bounding box center [298, 237] width 9 height 9
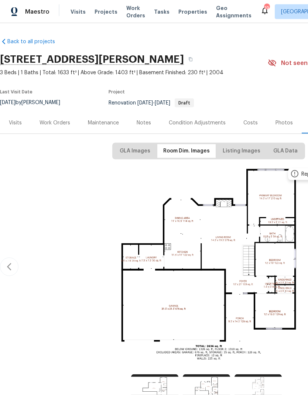
scroll to position [0, 0]
click at [149, 122] on div "Notes" at bounding box center [143, 122] width 14 height 7
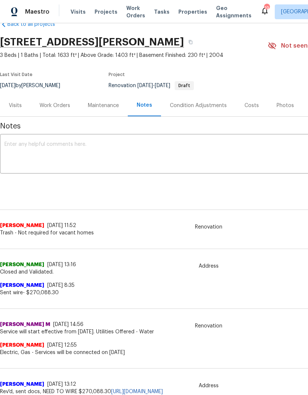
scroll to position [18, 0]
click at [197, 44] on button "button" at bounding box center [190, 41] width 13 height 13
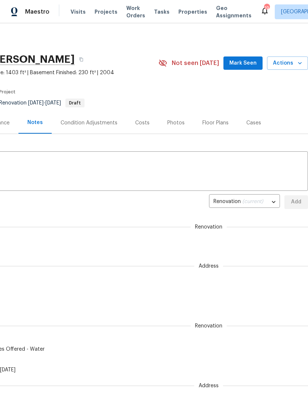
scroll to position [0, 109]
click at [217, 122] on div "Floor Plans" at bounding box center [215, 122] width 26 height 7
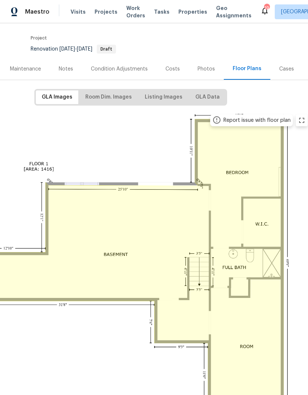
scroll to position [65, 74]
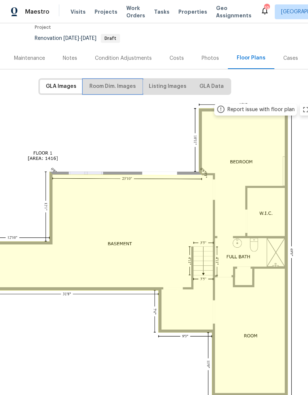
click at [124, 86] on span "Room Dim. Images" at bounding box center [112, 86] width 46 height 9
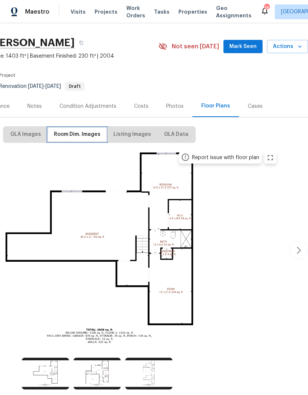
scroll to position [17, 109]
click at [296, 247] on icon "button" at bounding box center [298, 250] width 9 height 9
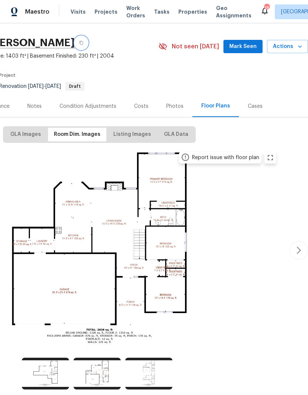
click at [88, 46] on button "button" at bounding box center [80, 42] width 13 height 13
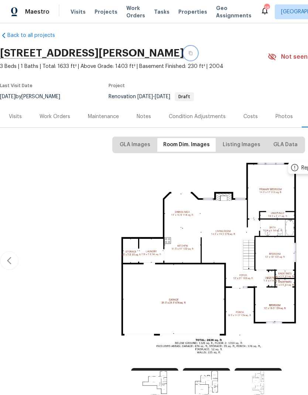
scroll to position [6, 0]
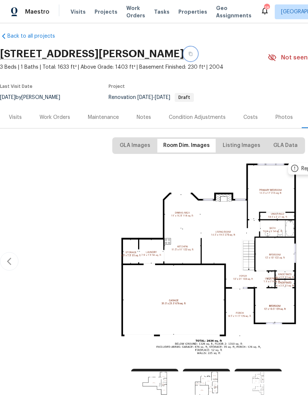
click at [192, 55] on icon "button" at bounding box center [190, 54] width 4 height 4
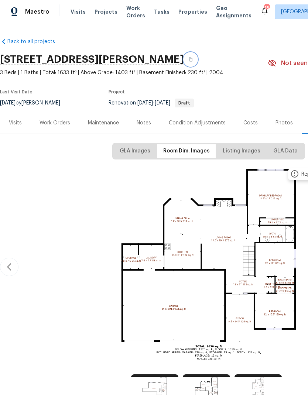
scroll to position [0, 0]
click at [55, 125] on div "Work Orders" at bounding box center [54, 122] width 31 height 7
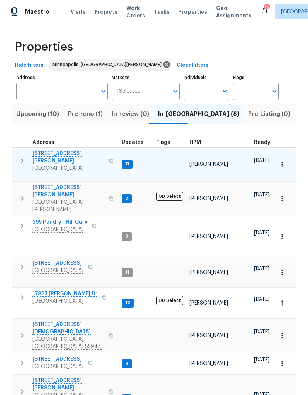
click at [51, 152] on span "[STREET_ADDRESS][PERSON_NAME]" at bounding box center [68, 157] width 72 height 15
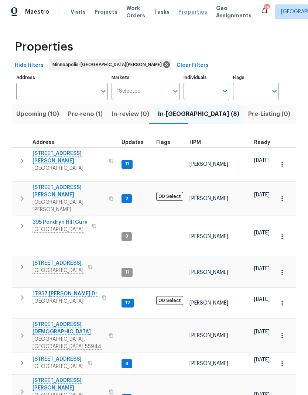
click at [188, 8] on span "Properties" at bounding box center [192, 11] width 29 height 7
click at [77, 112] on span "Pre-reno (1)" at bounding box center [85, 114] width 35 height 10
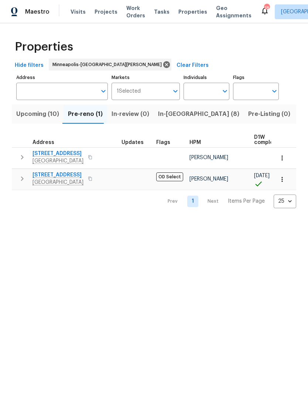
click at [178, 220] on html "Maestro Visits Projects Work Orders Tasks Properties Geo Assignments 18 [GEOGRA…" at bounding box center [154, 110] width 308 height 220
click at [42, 117] on span "Upcoming (10)" at bounding box center [37, 114] width 43 height 10
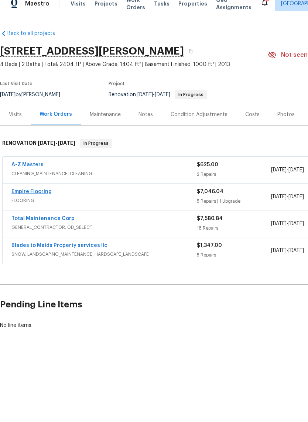
click at [41, 197] on link "Empire Flooring" at bounding box center [31, 199] width 40 height 5
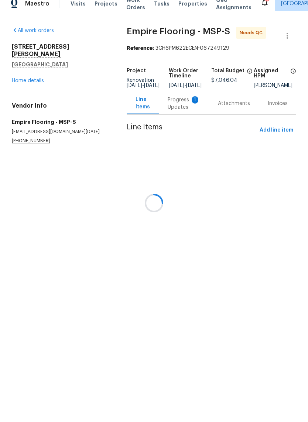
click at [176, 107] on div at bounding box center [154, 211] width 308 height 422
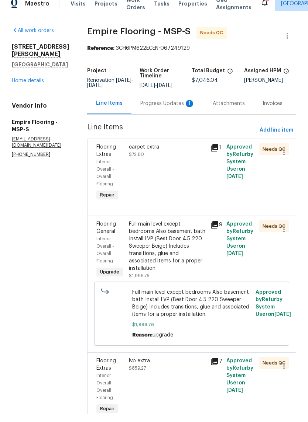
click at [157, 108] on div "Progress Updates 1" at bounding box center [167, 111] width 55 height 7
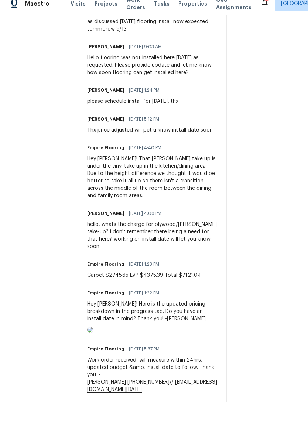
scroll to position [411, 0]
click at [93, 335] on img at bounding box center [90, 338] width 6 height 6
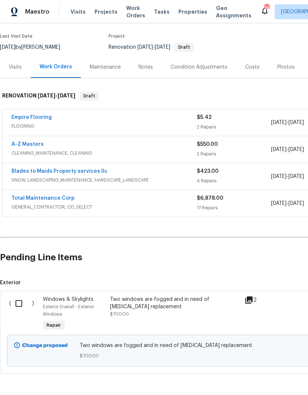
scroll to position [55, 0]
click at [20, 304] on input "checkbox" at bounding box center [21, 303] width 21 height 15
checkbox input "true"
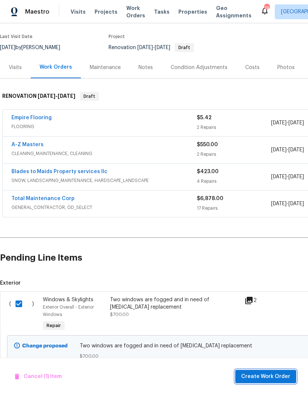
click at [275, 372] on span "Create Work Order" at bounding box center [265, 376] width 49 height 9
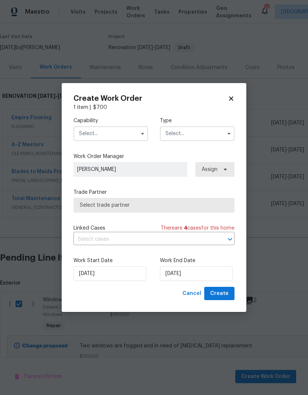
click at [121, 126] on input "text" at bounding box center [110, 133] width 74 height 15
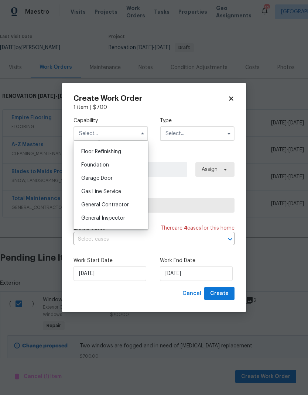
scroll to position [297, 0]
click at [110, 202] on span "General Contractor" at bounding box center [105, 204] width 48 height 5
type input "General Contractor"
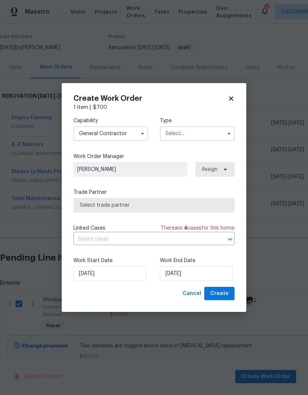
click at [193, 131] on input "text" at bounding box center [197, 133] width 74 height 15
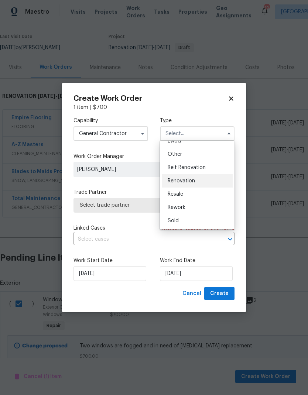
scroll to position [88, 0]
click at [193, 182] on span "Renovation" at bounding box center [180, 180] width 27 height 5
type input "Renovation"
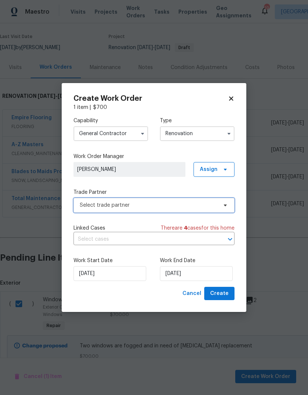
click at [163, 205] on span "Select trade partner" at bounding box center [149, 204] width 138 height 7
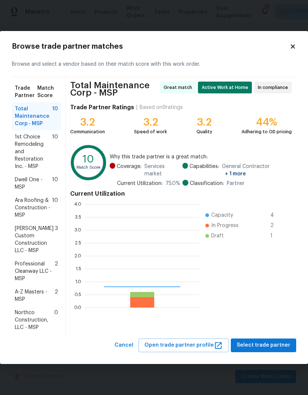
scroll to position [103, 114]
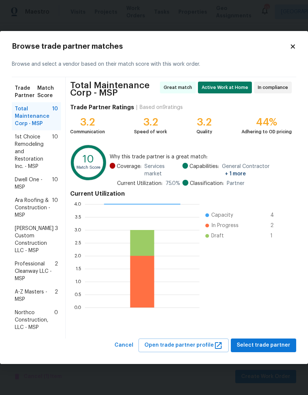
click at [30, 319] on span "Northco Construction, LLC - MSP" at bounding box center [34, 320] width 39 height 22
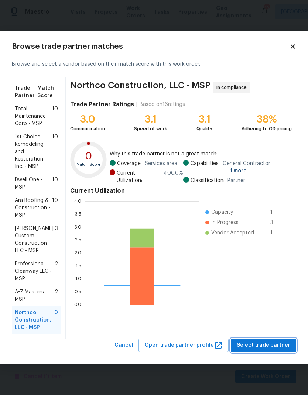
click at [268, 342] on span "Select trade partner" at bounding box center [262, 344] width 53 height 9
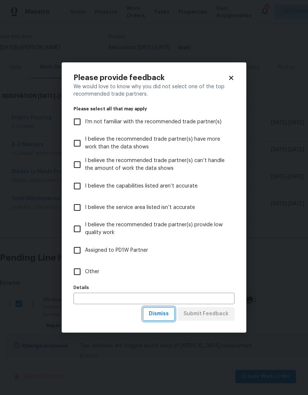
click at [160, 314] on span "Dismiss" at bounding box center [159, 313] width 20 height 9
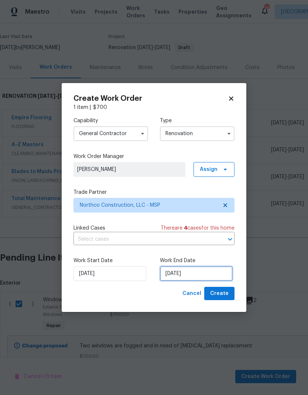
click at [200, 271] on input "9/16/2025" at bounding box center [196, 273] width 73 height 15
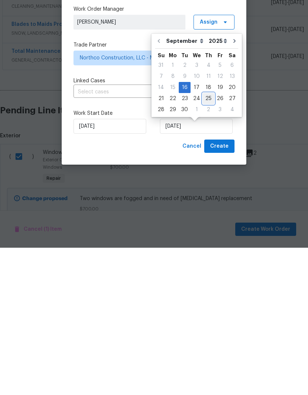
click at [209, 240] on div "25" at bounding box center [207, 245] width 11 height 10
type input "9/25/2025"
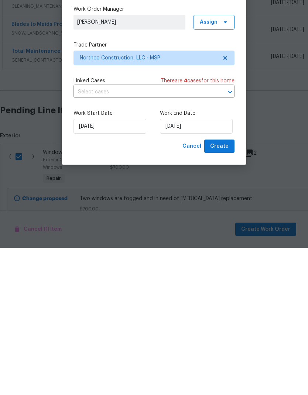
scroll to position [30, 0]
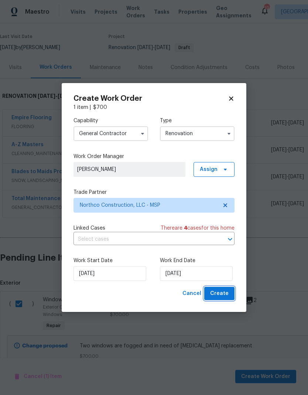
click at [220, 291] on span "Create" at bounding box center [219, 293] width 18 height 9
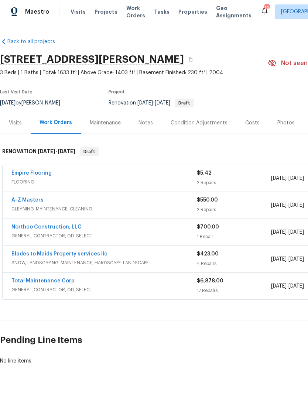
scroll to position [0, 0]
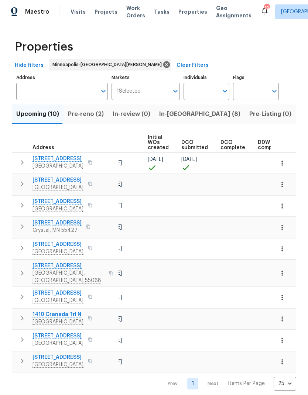
scroll to position [0, 90]
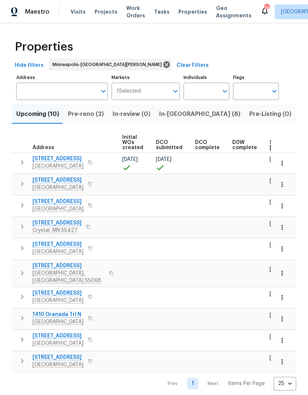
click at [82, 110] on span "Pre-reno (2)" at bounding box center [86, 114] width 36 height 10
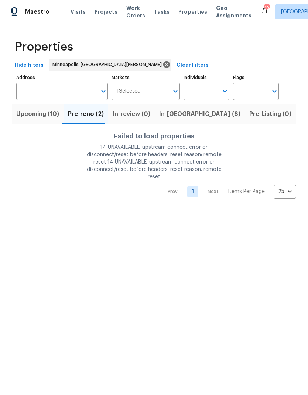
click at [41, 117] on span "Upcoming (10)" at bounding box center [37, 114] width 43 height 10
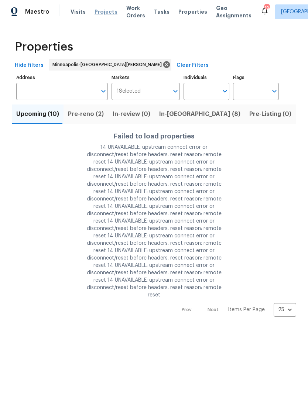
click at [106, 10] on span "Projects" at bounding box center [105, 11] width 23 height 7
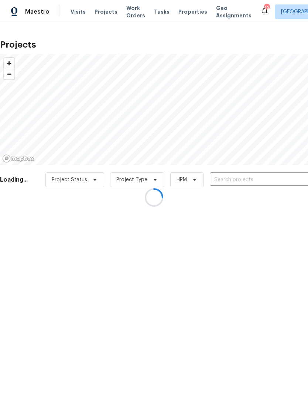
click at [242, 181] on div at bounding box center [154, 197] width 308 height 395
click at [253, 187] on div at bounding box center [154, 197] width 308 height 395
click at [259, 179] on div at bounding box center [154, 197] width 308 height 395
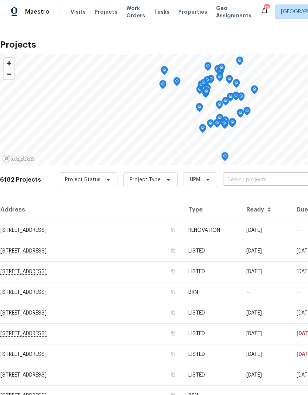
click at [246, 176] on input "text" at bounding box center [265, 179] width 84 height 11
type input "7040"
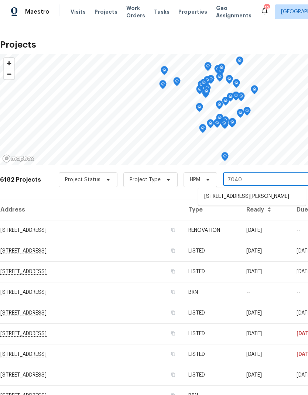
click at [248, 195] on li "7040 Winfield Rd, Rockford, MN 55373" at bounding box center [251, 196] width 107 height 12
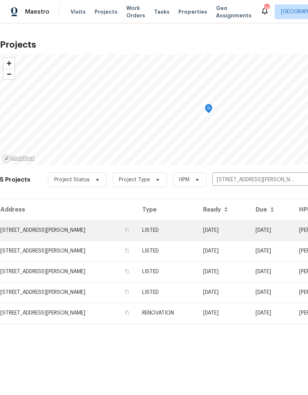
click at [51, 226] on td "7040 Winfield Rd, Rockford, MN 55373" at bounding box center [68, 230] width 136 height 21
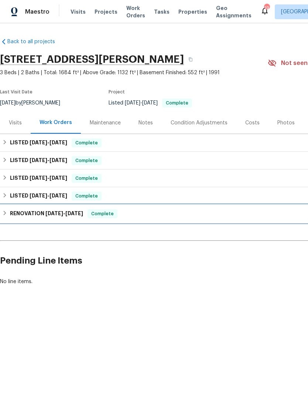
click at [10, 213] on h6 "RENOVATION 4/16/25 - 6/3/25" at bounding box center [46, 213] width 73 height 9
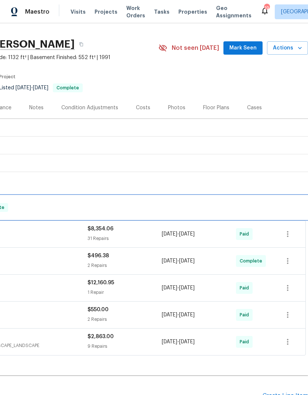
scroll to position [15, 109]
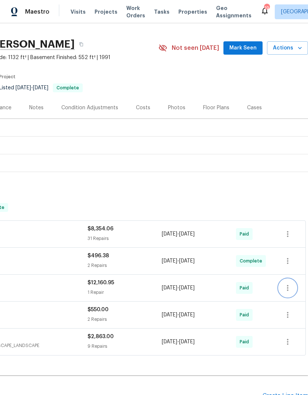
click at [288, 289] on icon "button" at bounding box center [287, 287] width 9 height 9
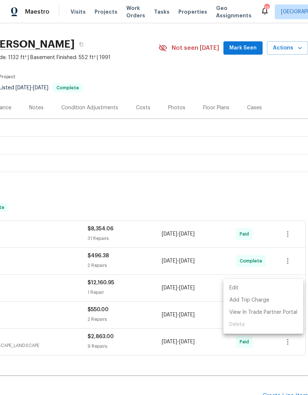
click at [45, 289] on div at bounding box center [154, 197] width 308 height 395
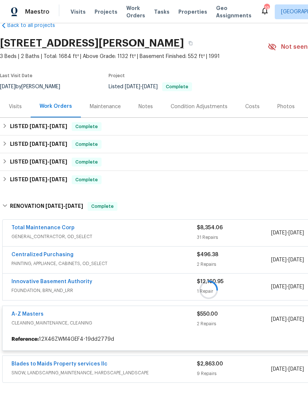
scroll to position [16, 0]
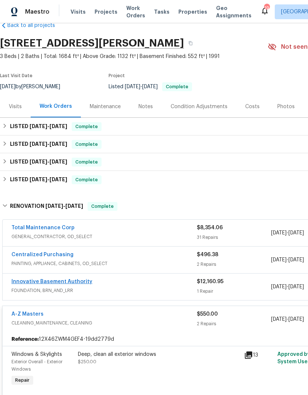
click at [67, 283] on link "Innovative Basement Authority" at bounding box center [51, 281] width 81 height 5
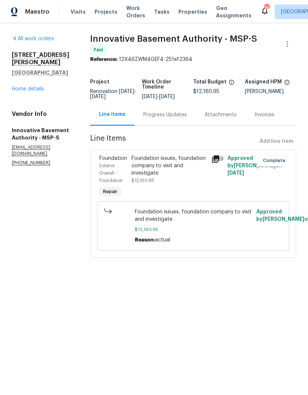
click at [274, 118] on div "Invoices" at bounding box center [264, 114] width 20 height 7
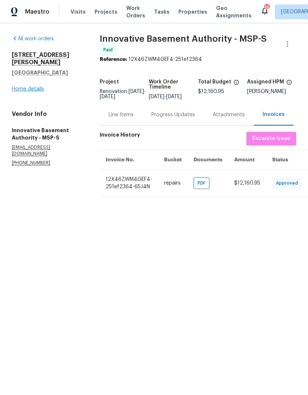
click at [37, 86] on link "Home details" at bounding box center [28, 88] width 32 height 5
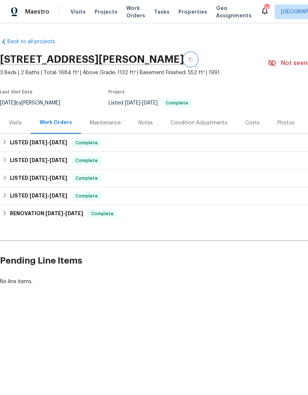
click at [197, 63] on button "button" at bounding box center [190, 59] width 13 height 13
